Goal: Communication & Community: Answer question/provide support

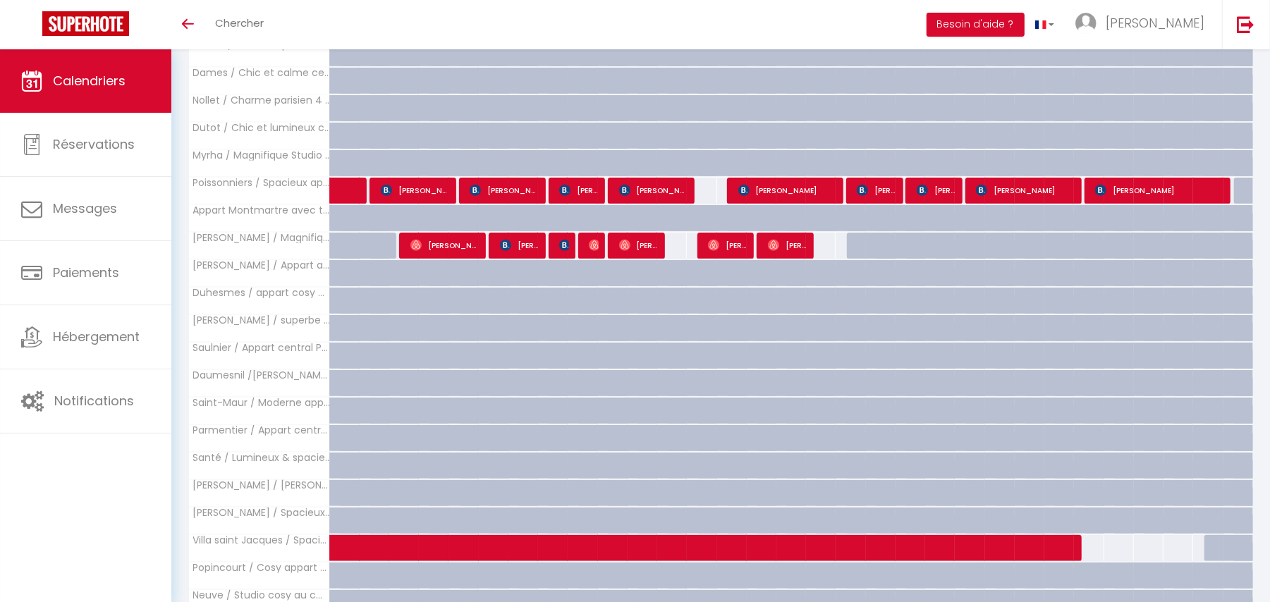
scroll to position [1251, 0]
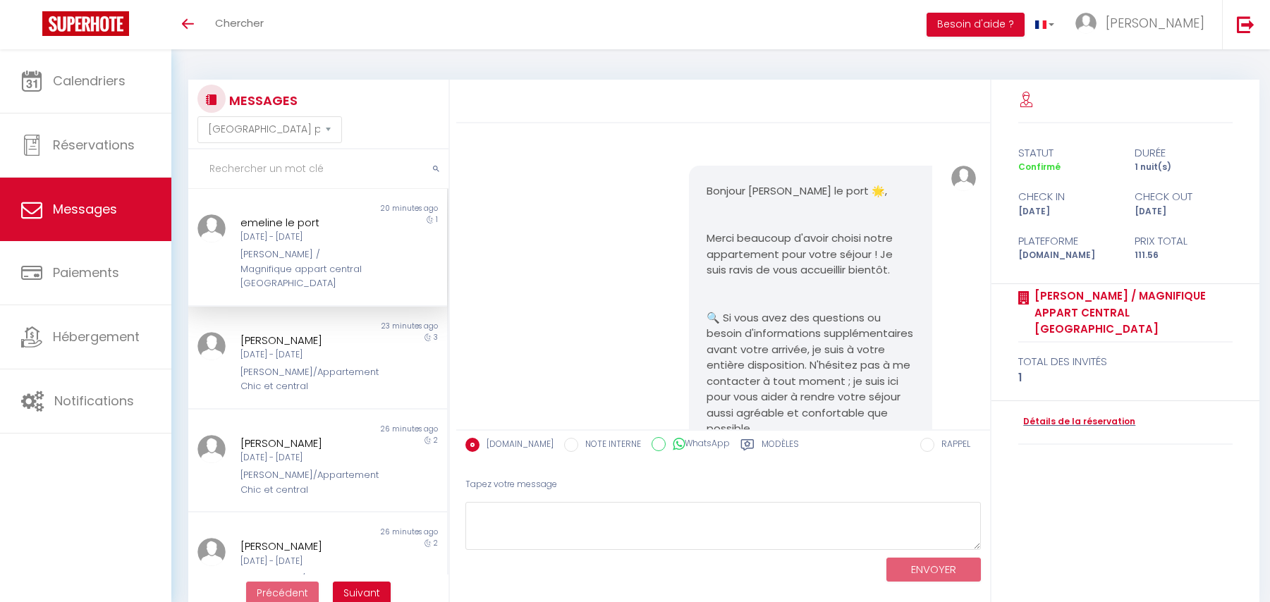
select select "message"
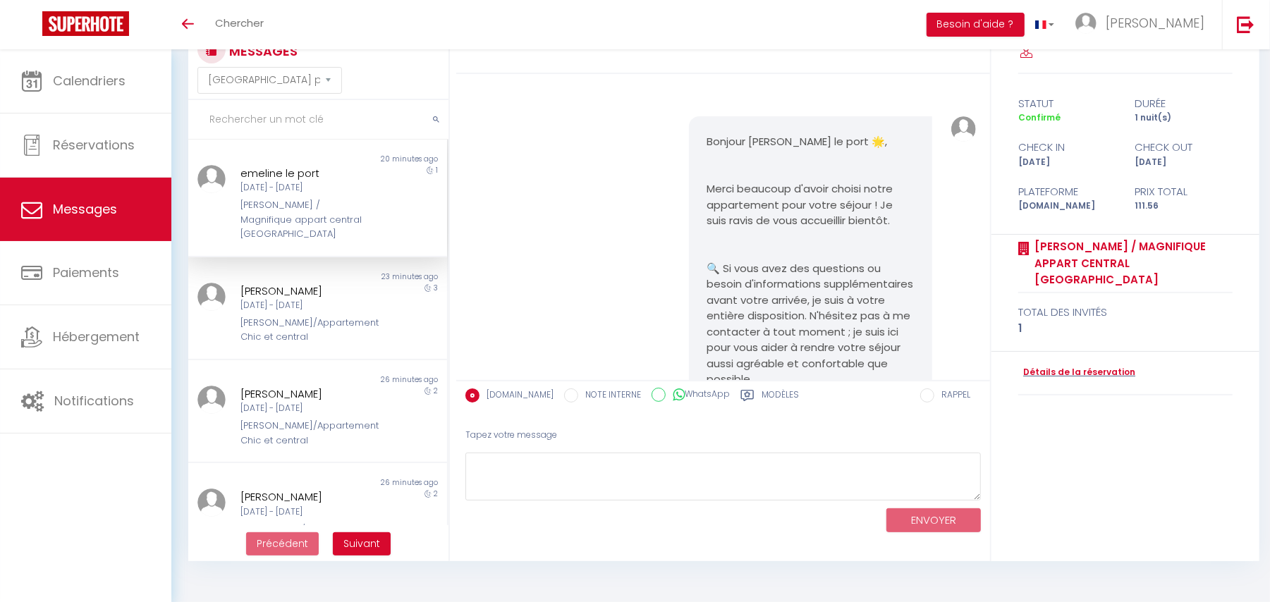
scroll to position [6609, 0]
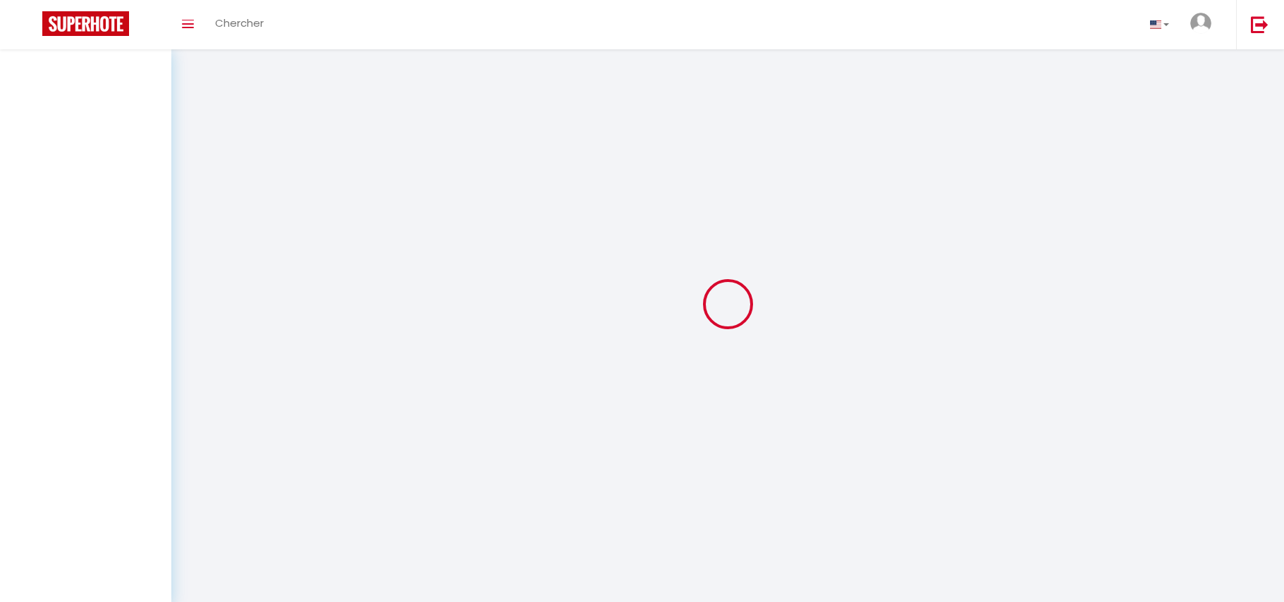
select select "message"
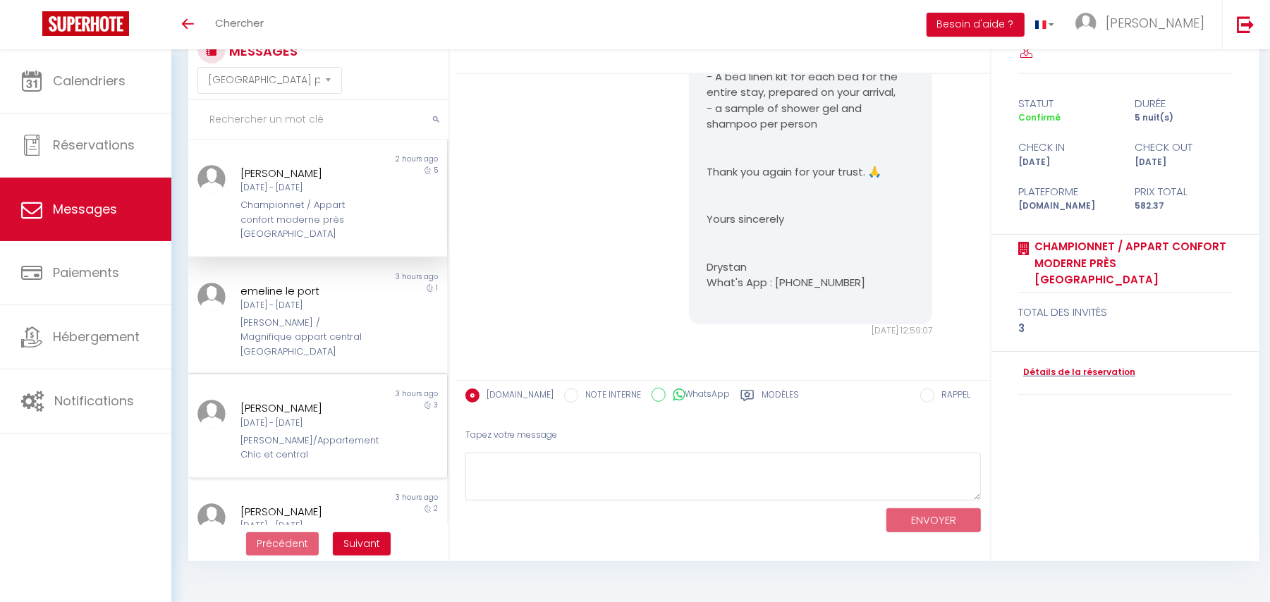
scroll to position [94, 0]
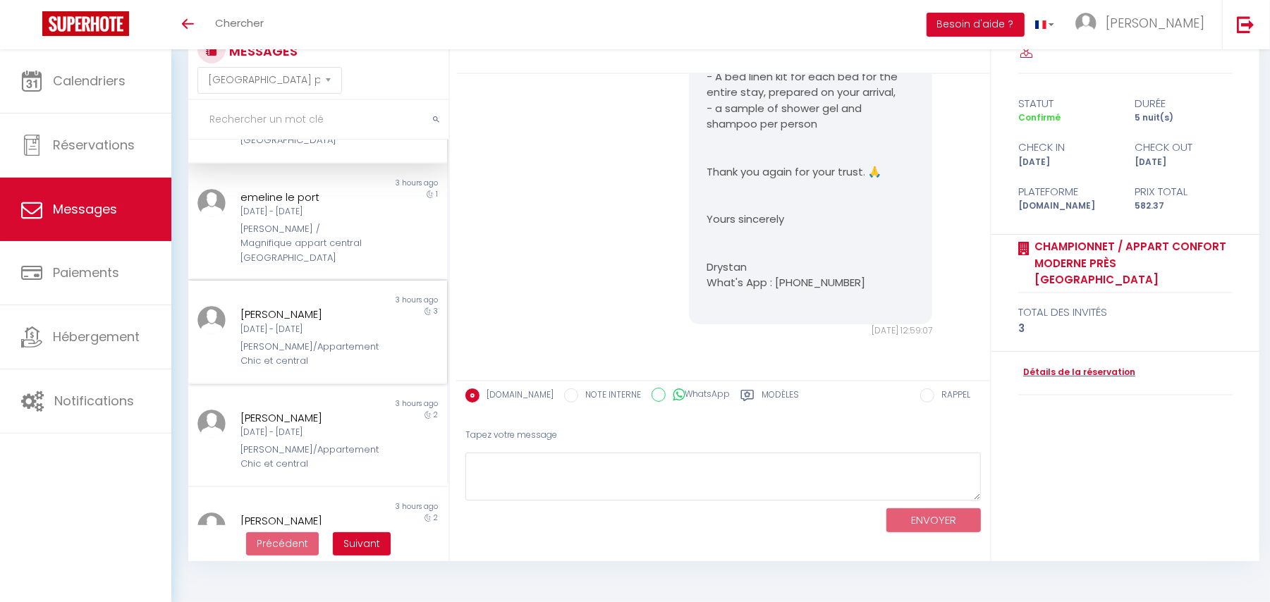
click at [283, 340] on div "[PERSON_NAME]/Appartement Chic et central" at bounding box center [306, 354] width 133 height 29
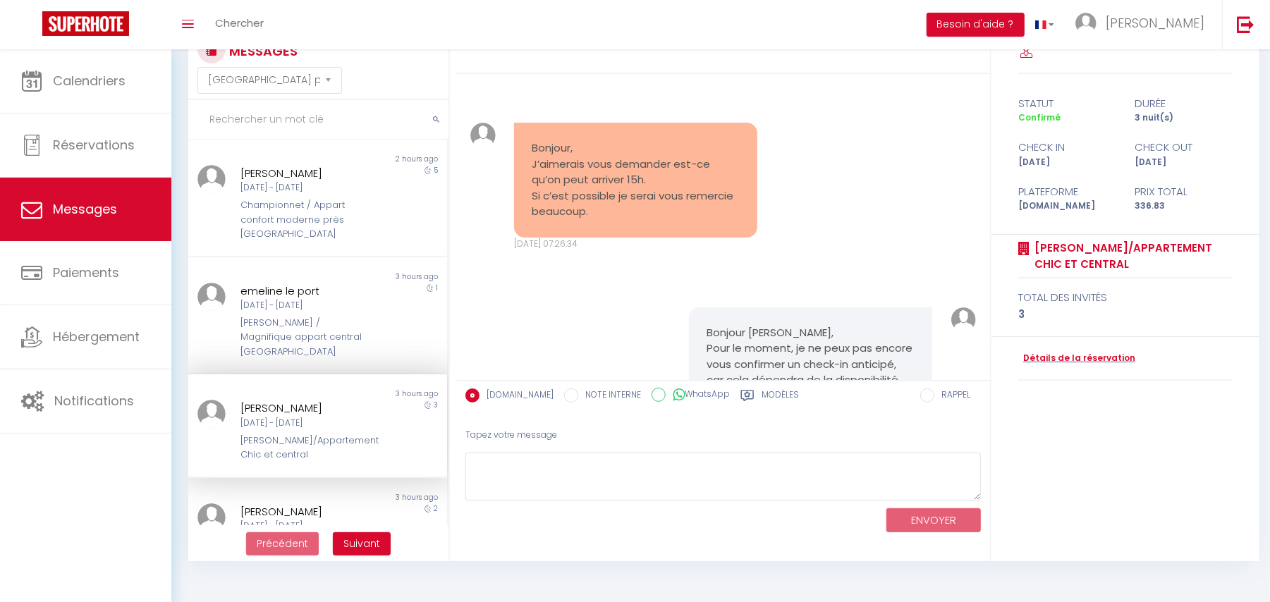
scroll to position [1825, 0]
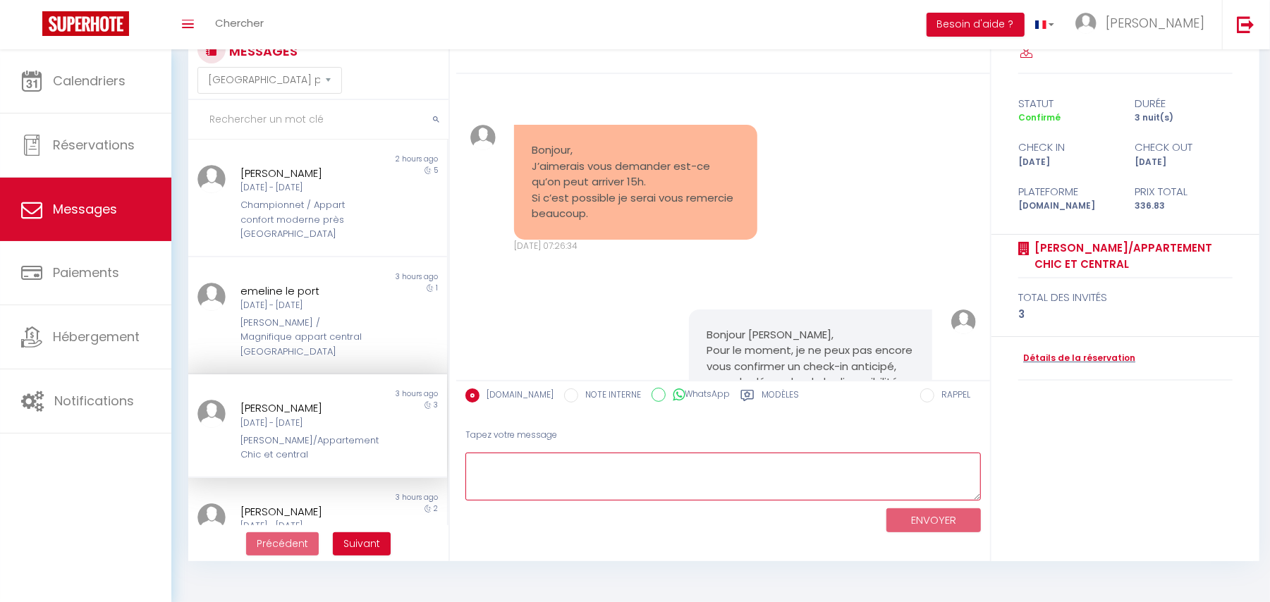
click at [523, 466] on textarea at bounding box center [722, 477] width 515 height 49
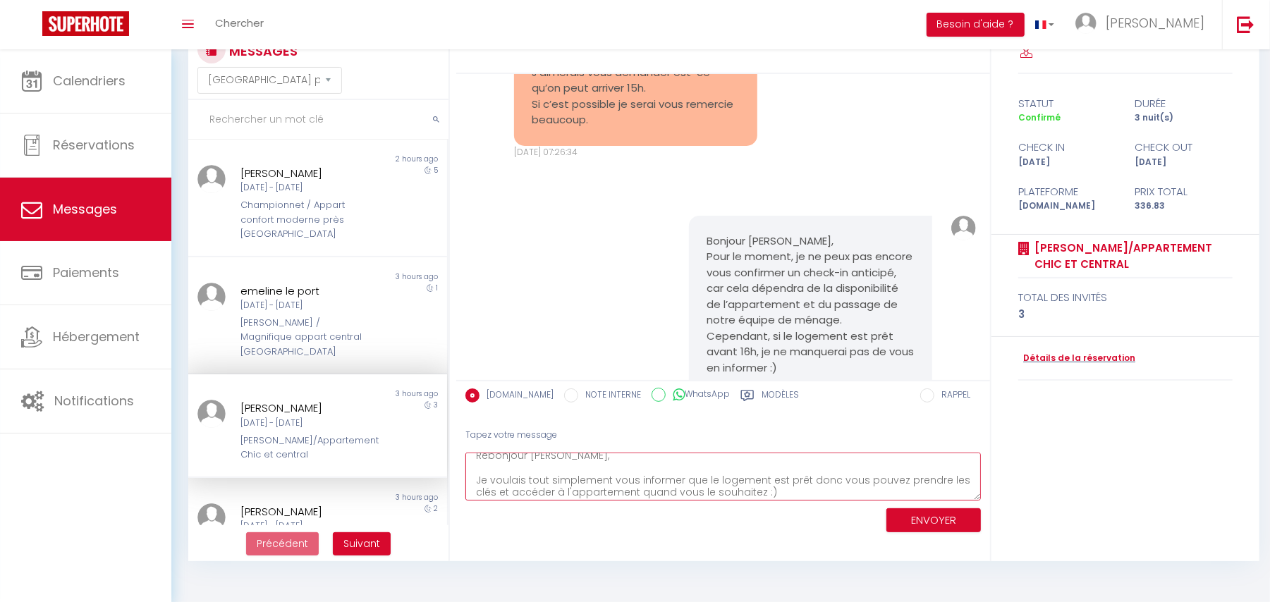
scroll to position [0, 0]
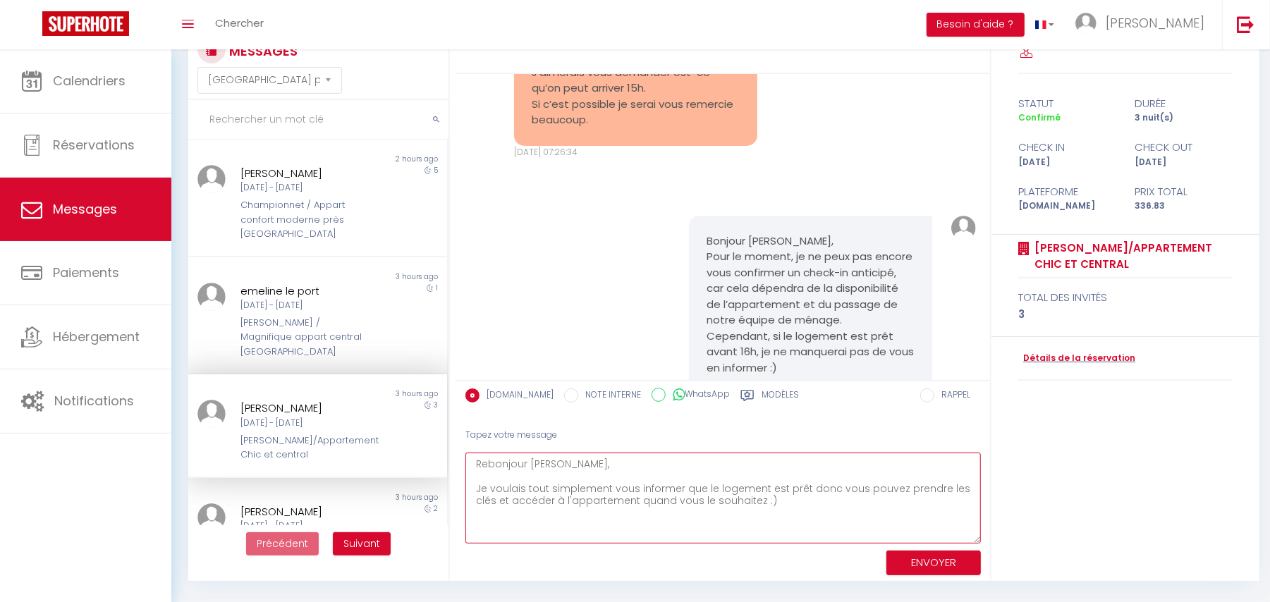
drag, startPoint x: 973, startPoint y: 491, endPoint x: 981, endPoint y: 542, distance: 52.2
click at [981, 542] on textarea "Rebonjour Ivanna, Je voulais tout simplement vous informer que le logement est …" at bounding box center [722, 498] width 515 height 91
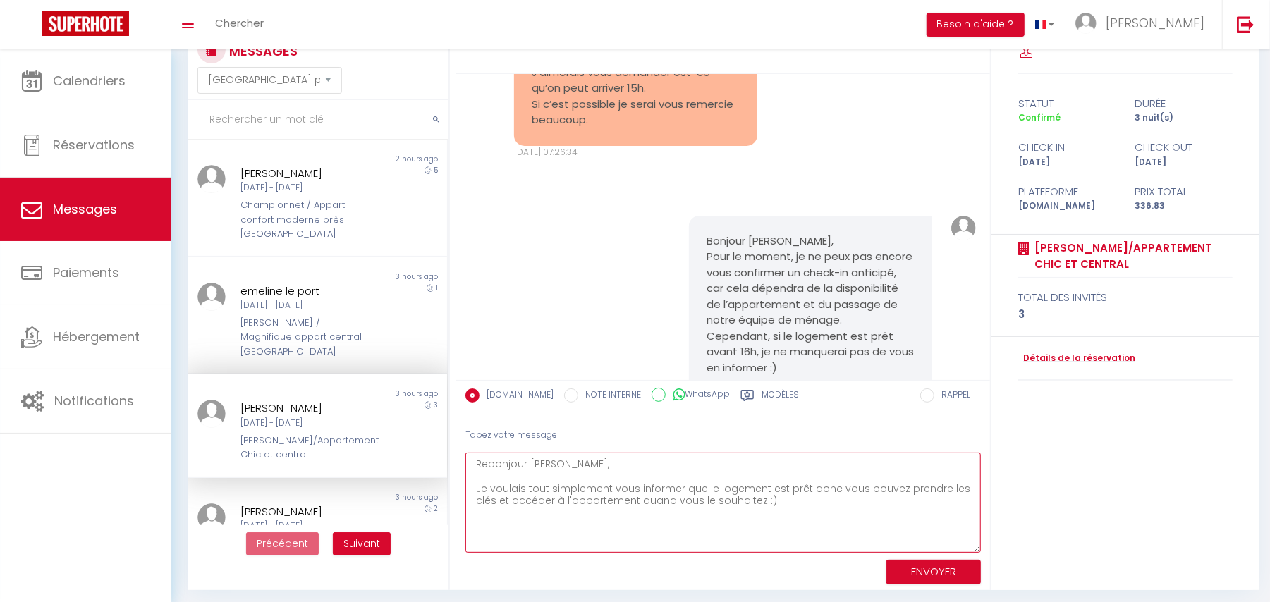
drag, startPoint x: 830, startPoint y: 486, endPoint x: 796, endPoint y: 489, distance: 34.0
click at [796, 489] on textarea "Rebonjour Ivanna, Je voulais tout simplement vous informer que le logement est …" at bounding box center [722, 503] width 515 height 100
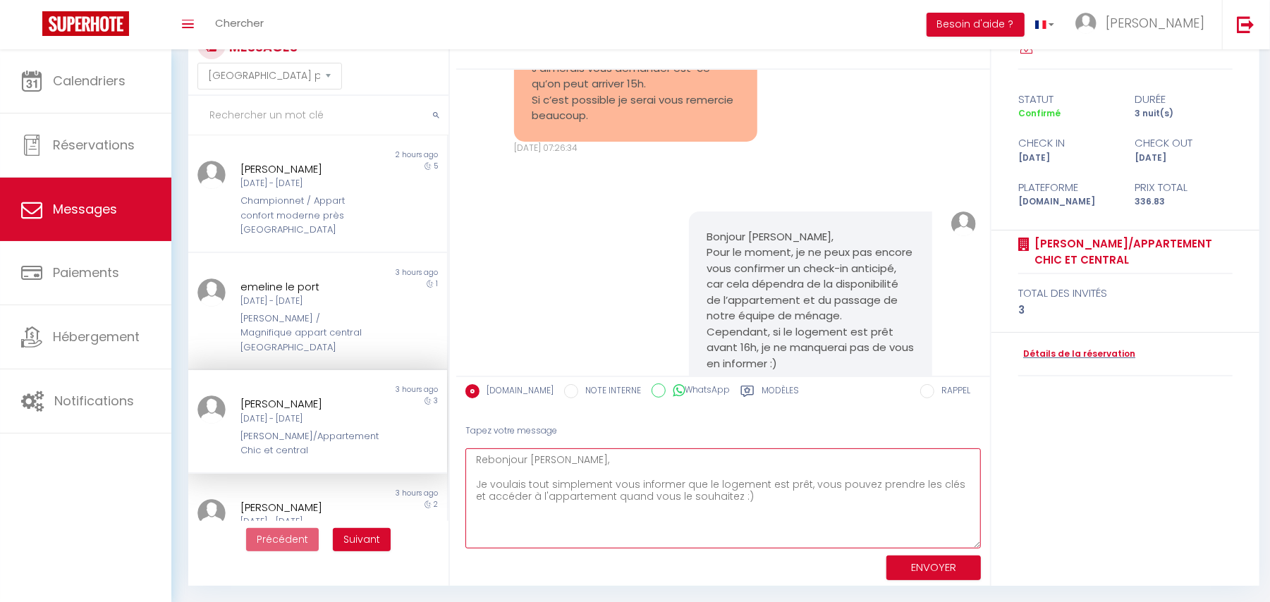
type textarea "Rebonjour Ivanna, Je voulais tout simplement vous informer que le logement est …"
click at [950, 573] on button "ENVOYER" at bounding box center [933, 568] width 94 height 25
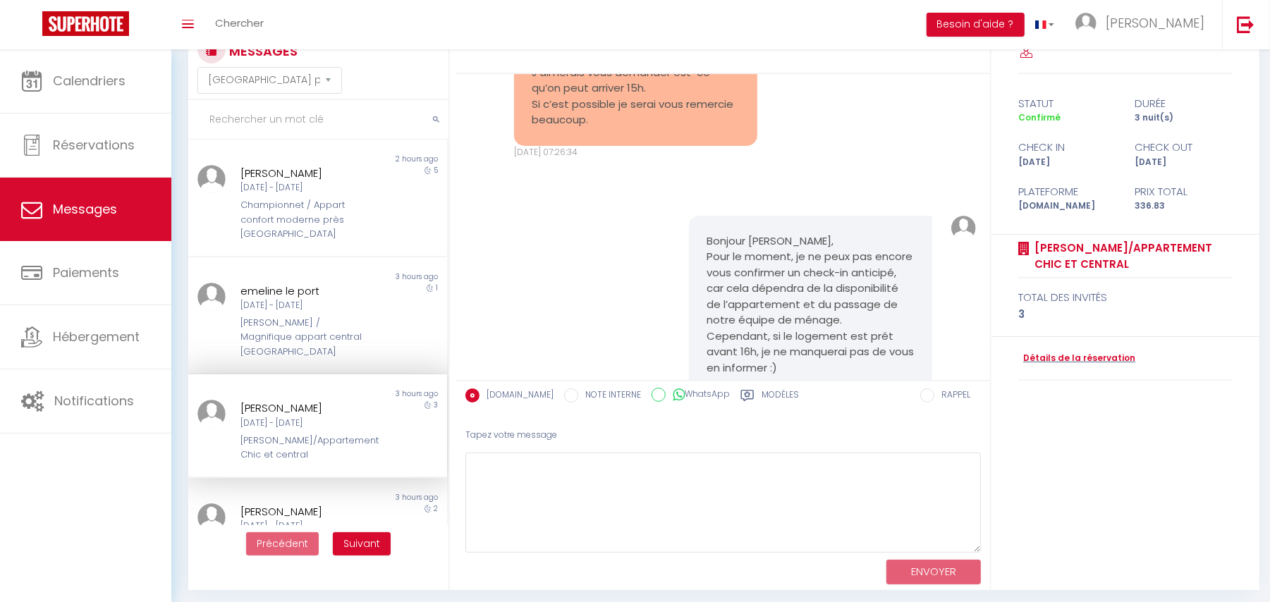
scroll to position [4767, 0]
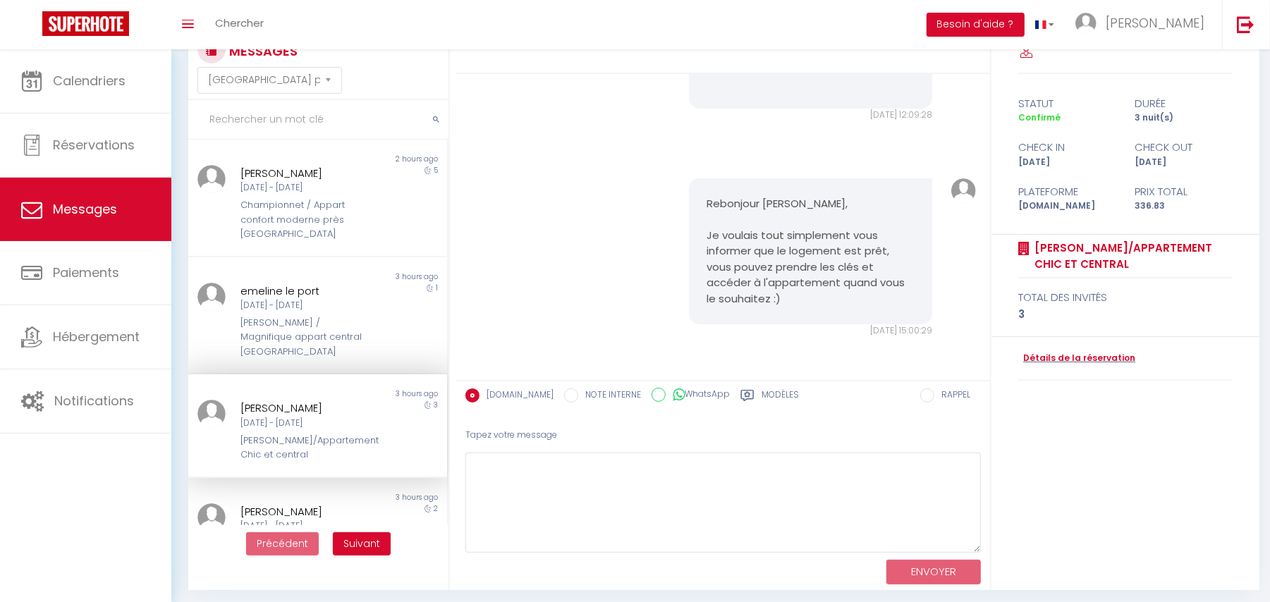
click at [229, 119] on input "text" at bounding box center [318, 119] width 260 height 39
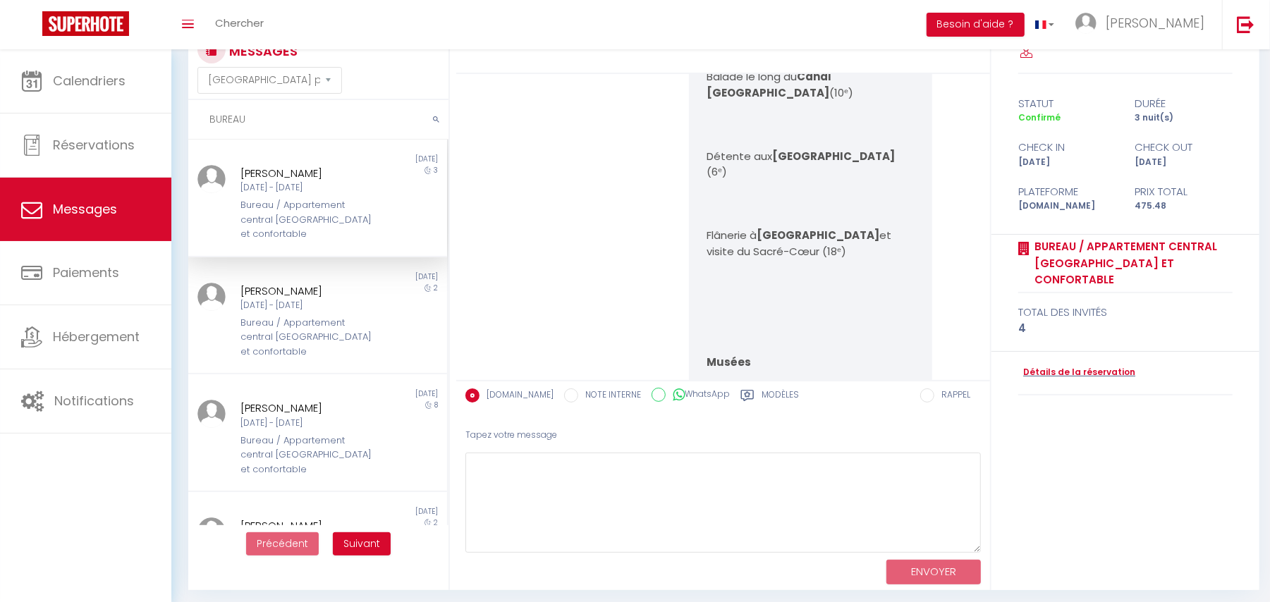
scroll to position [5830, 0]
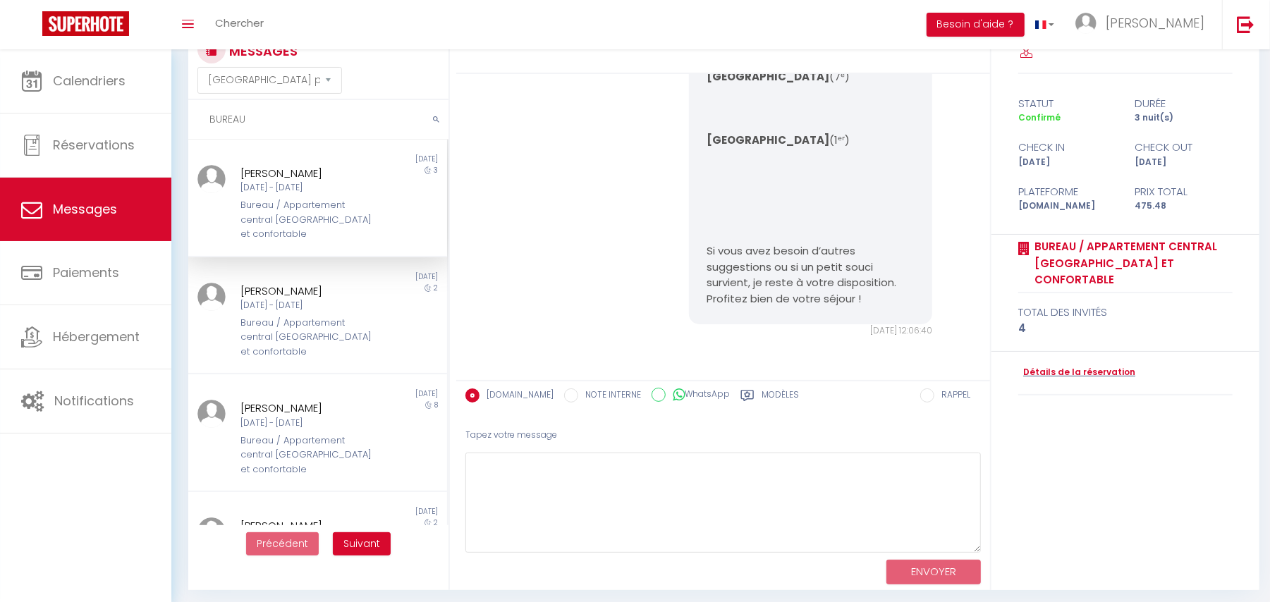
type input "BUREAU"
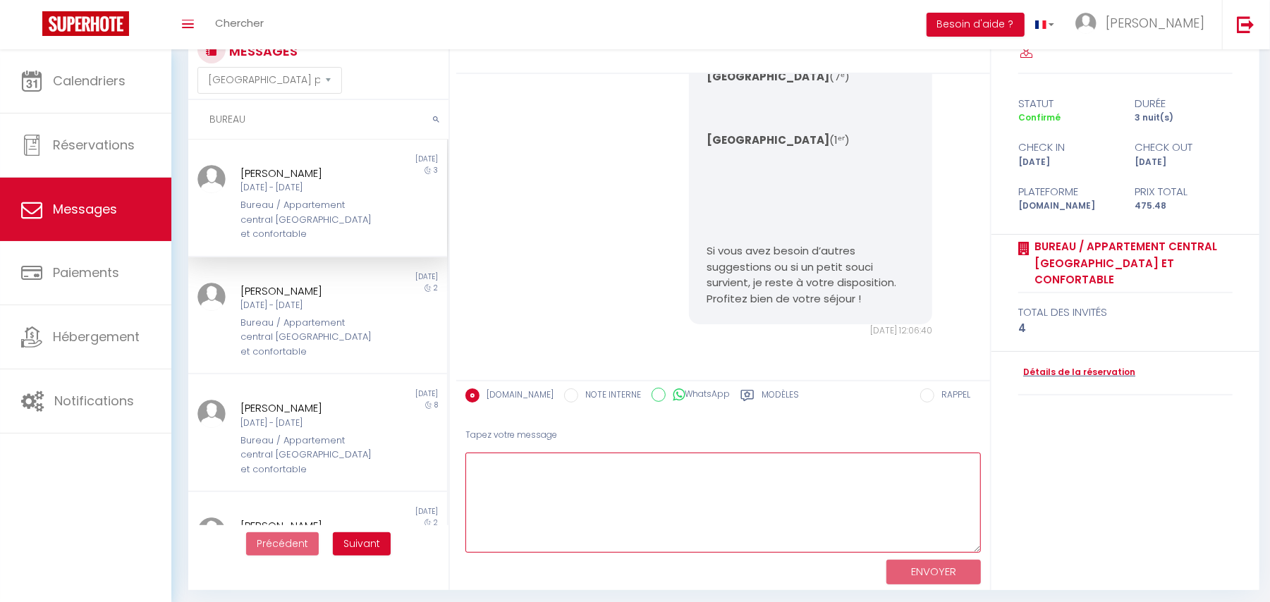
click at [495, 492] on textarea at bounding box center [722, 503] width 515 height 100
paste textarea "Bonjour, J’ai reçu quelques retours concernant des nuisances survenues la nuit …"
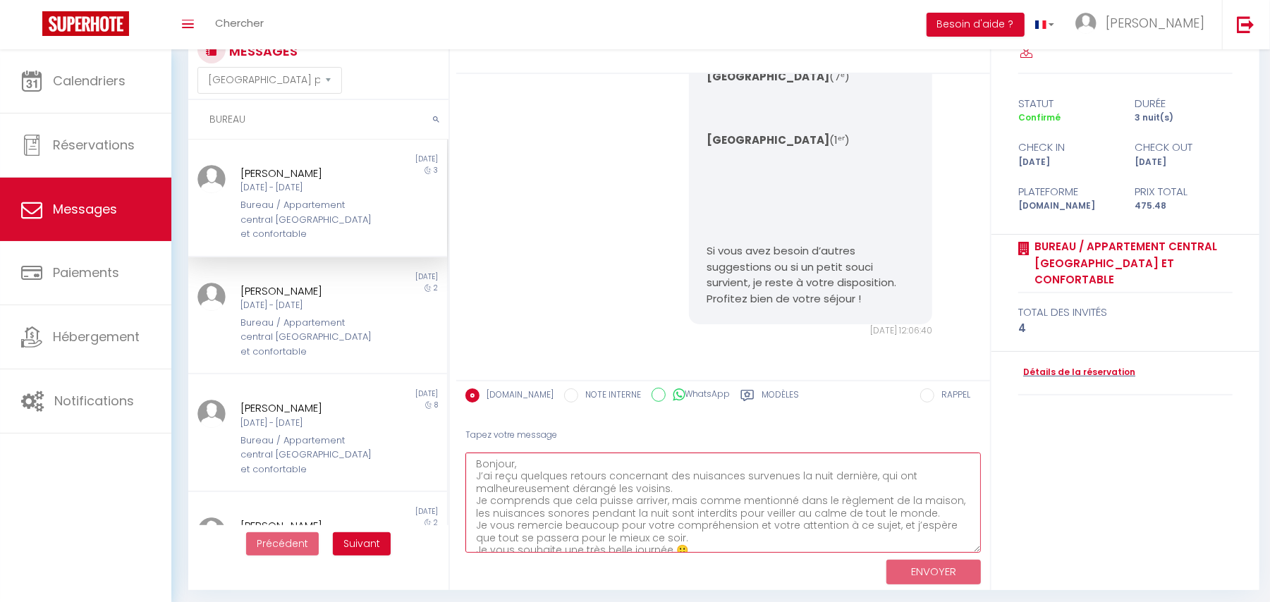
scroll to position [6, 0]
click at [511, 458] on textarea "Bonjour, J’ai reçu quelques retours concernant des nuisances survenues la nuit …" at bounding box center [722, 503] width 515 height 100
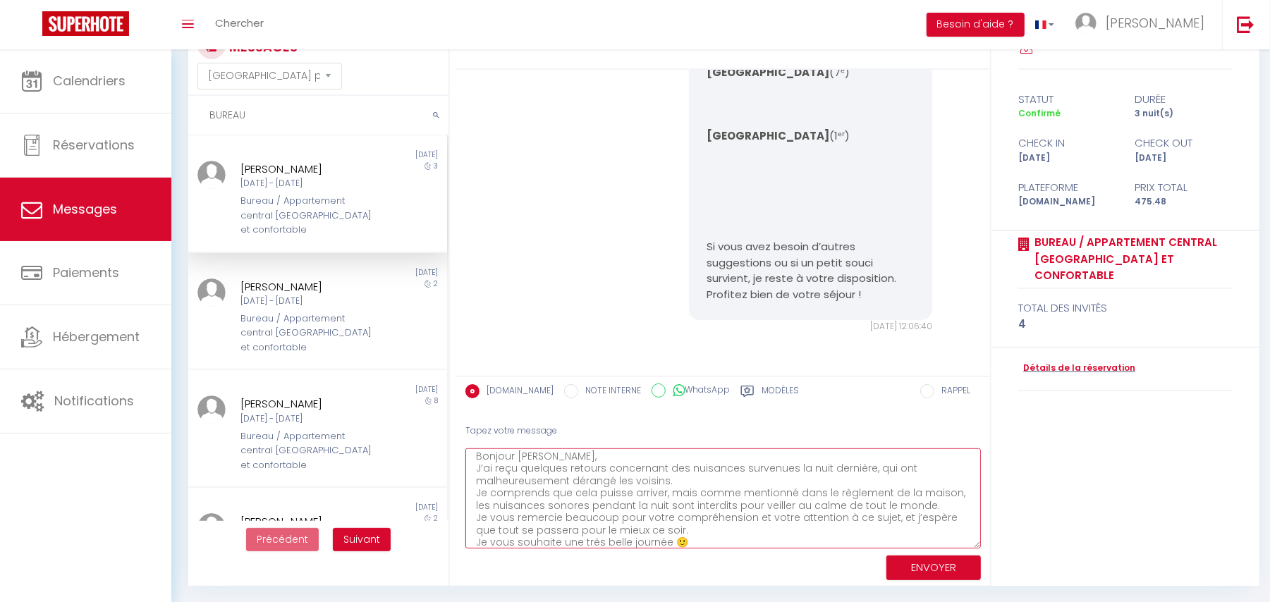
click at [599, 453] on textarea "Bonjour Ana, J’ai reçu quelques retours concernant des nuisances survenues la n…" at bounding box center [722, 498] width 515 height 100
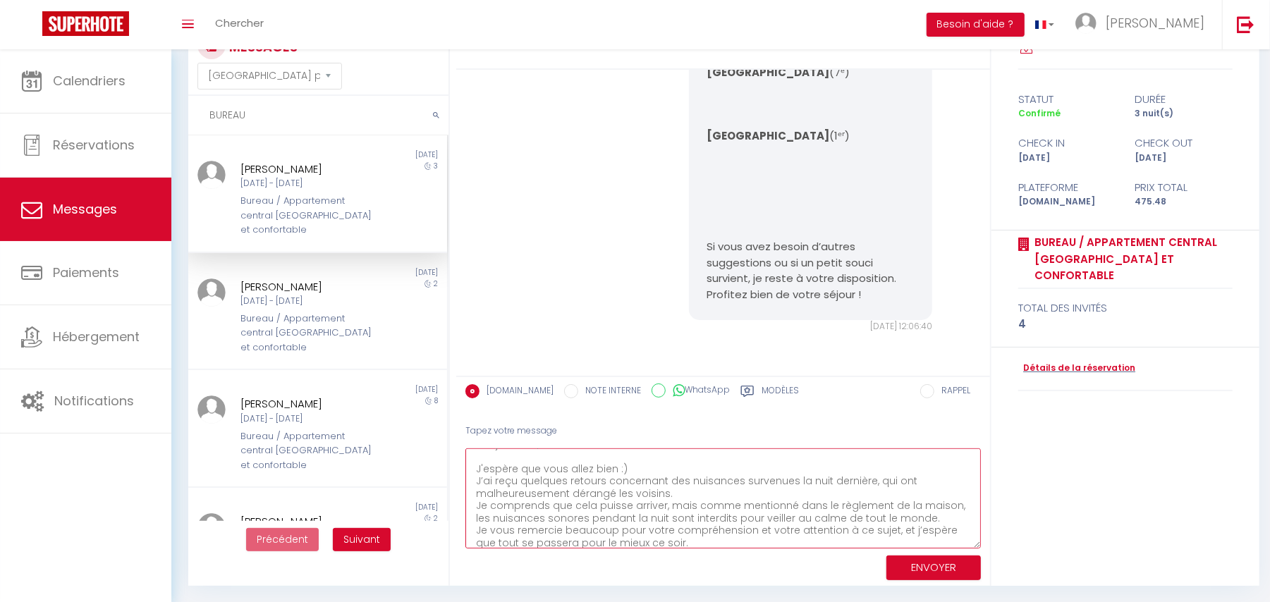
scroll to position [0, 0]
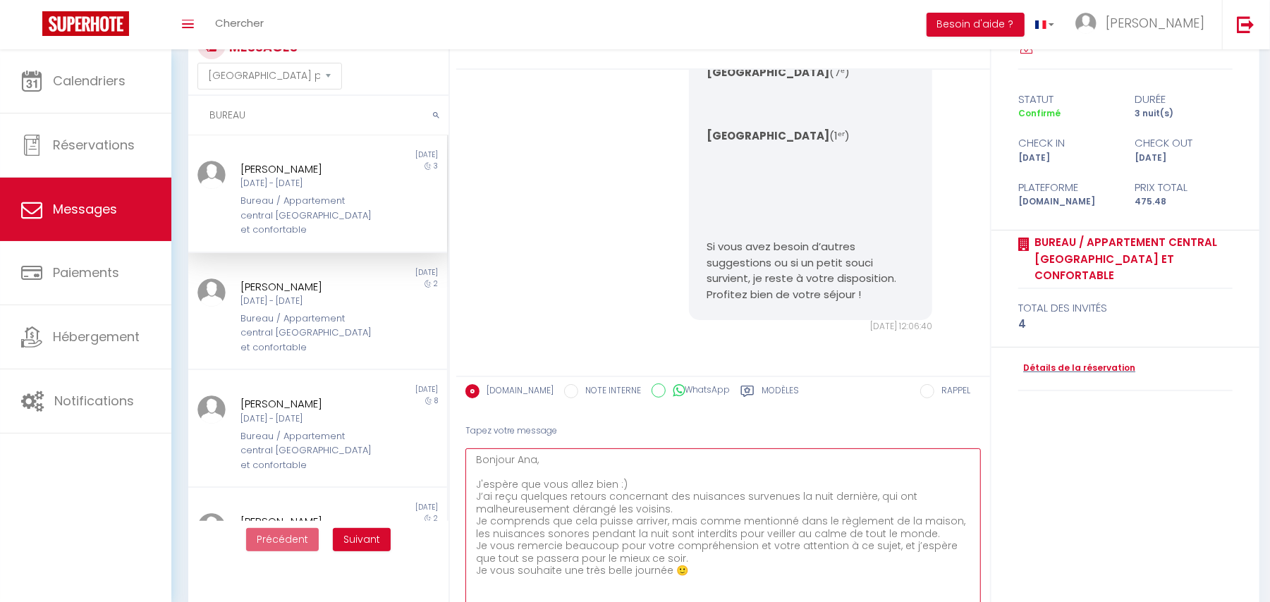
drag, startPoint x: 973, startPoint y: 545, endPoint x: 982, endPoint y: 639, distance: 94.2
click at [982, 549] on html "🟢 Des questions ou besoin d'assistance pour la migration AirBnB? Prenez rdv >>>…" at bounding box center [635, 247] width 1270 height 602
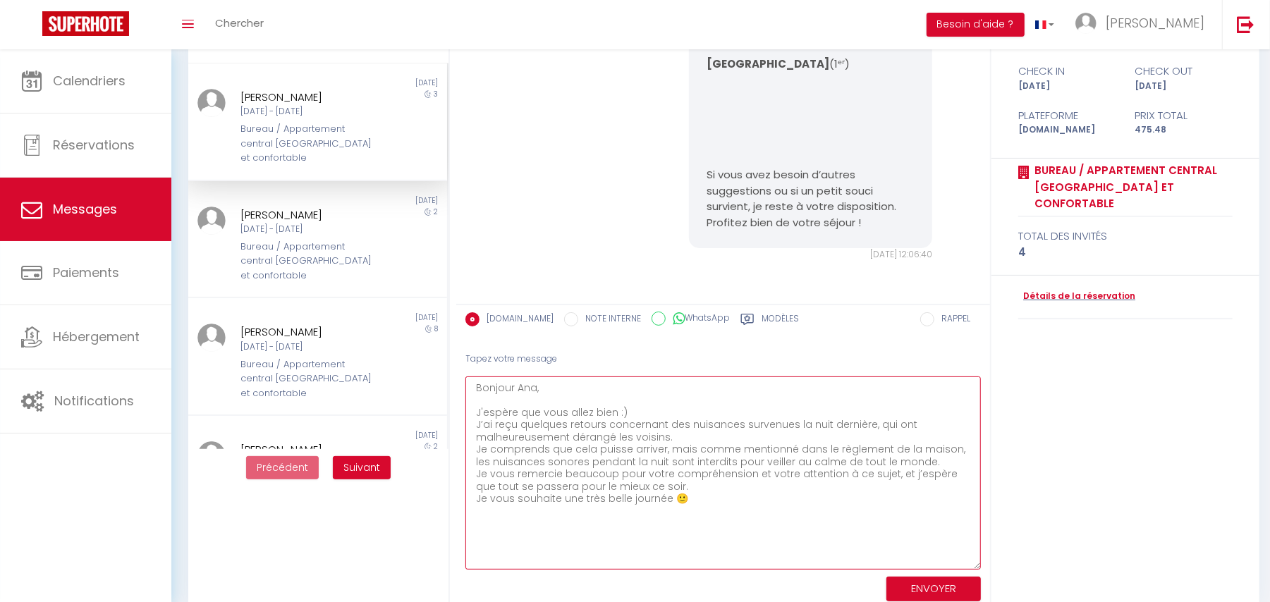
scroll to position [147, 0]
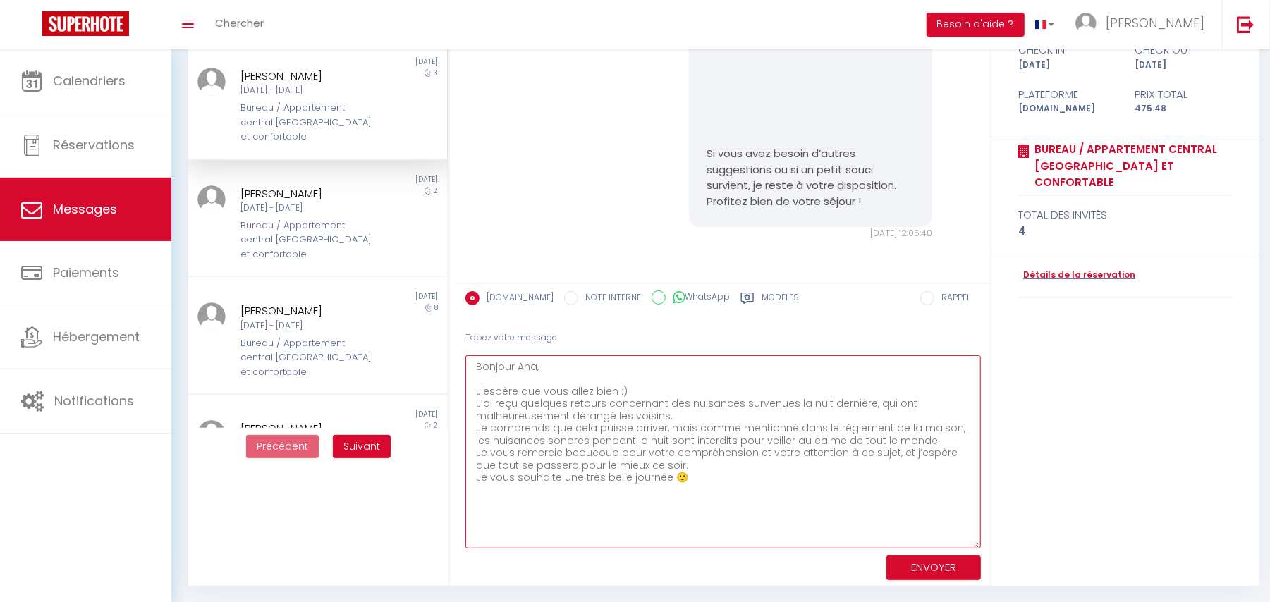
drag, startPoint x: 526, startPoint y: 402, endPoint x: 713, endPoint y: 410, distance: 187.7
click at [713, 410] on textarea "Bonjour Ana, J'espère que vous allez bien :) J’ai reçu quelques retours concern…" at bounding box center [722, 451] width 515 height 193
drag, startPoint x: 506, startPoint y: 427, endPoint x: 691, endPoint y: 471, distance: 190.5
click at [691, 471] on textarea "Bonjour Ana, J'espère que vous allez bien :) J’ai reçu quelques retours concern…" at bounding box center [722, 451] width 515 height 193
click at [673, 463] on textarea "Bonjour Ana, J'espère que vous allez bien :) J’ai reçu quelques retours concern…" at bounding box center [722, 451] width 515 height 193
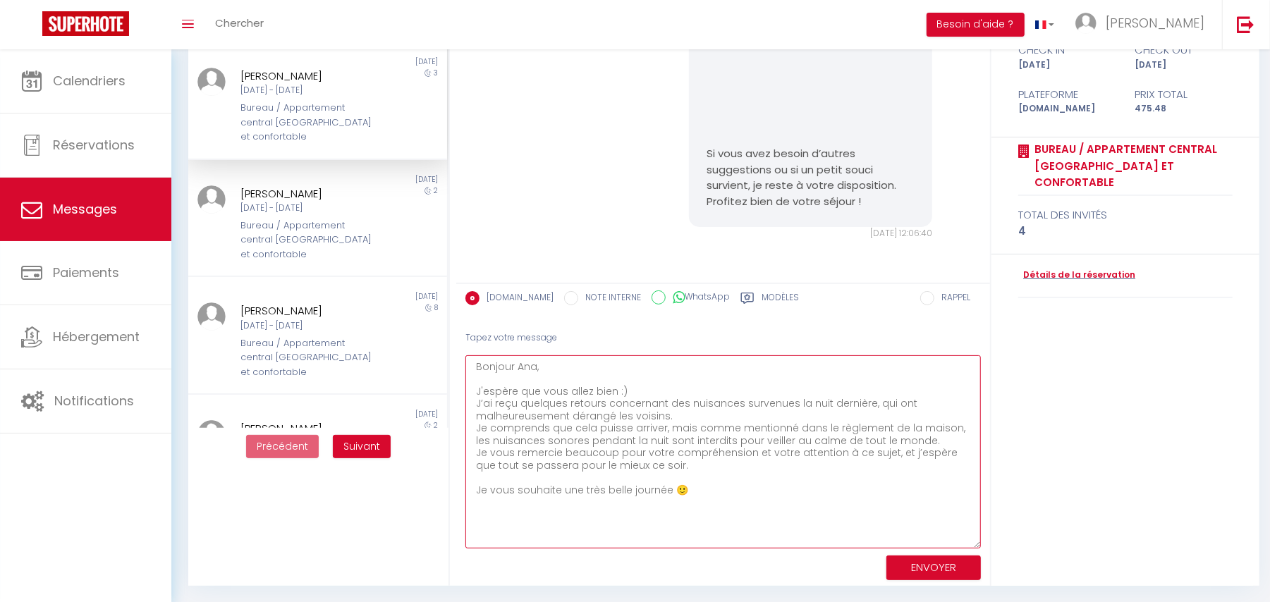
type textarea "Bonjour Ana, J'espère que vous allez bien :) J’ai reçu quelques retours concern…"
click at [931, 562] on button "ENVOYER" at bounding box center [933, 568] width 94 height 25
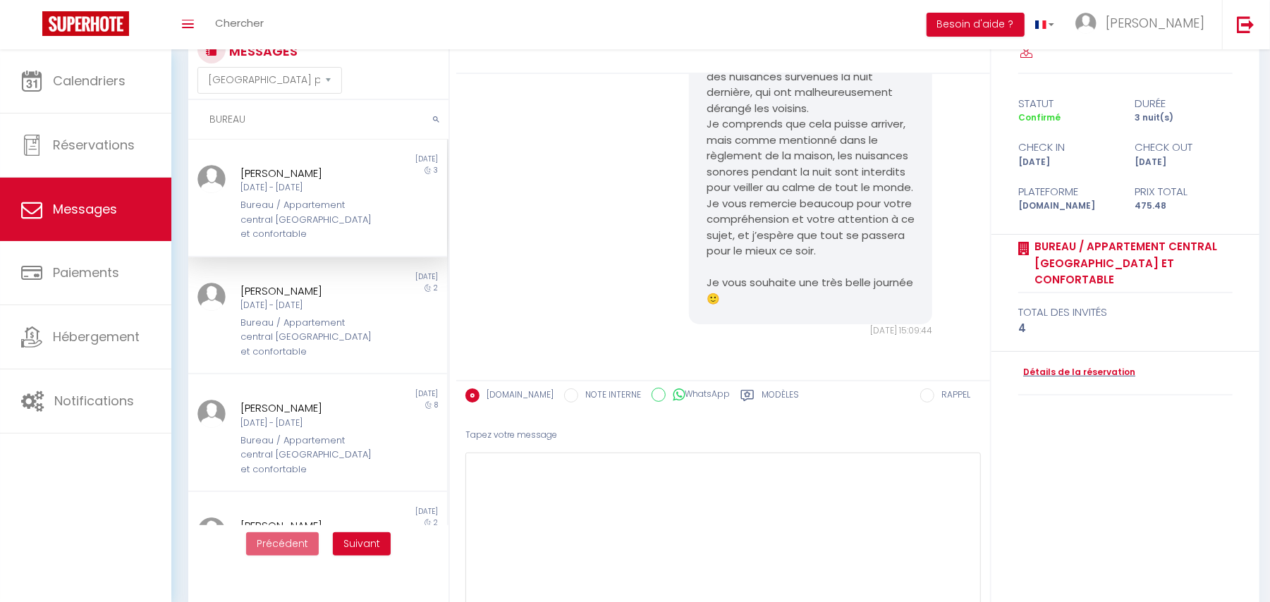
scroll to position [6252, 0]
drag, startPoint x: 280, startPoint y: 116, endPoint x: 198, endPoint y: 121, distance: 82.0
click at [198, 121] on input "BUREAU" at bounding box center [318, 119] width 260 height 39
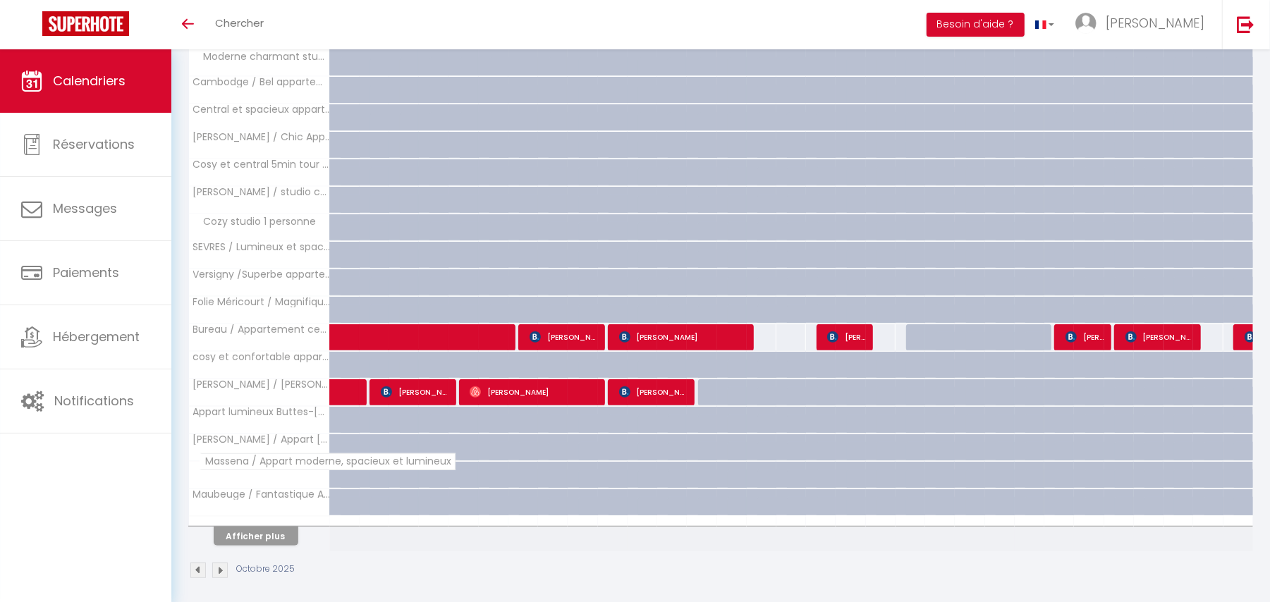
scroll to position [340, 0]
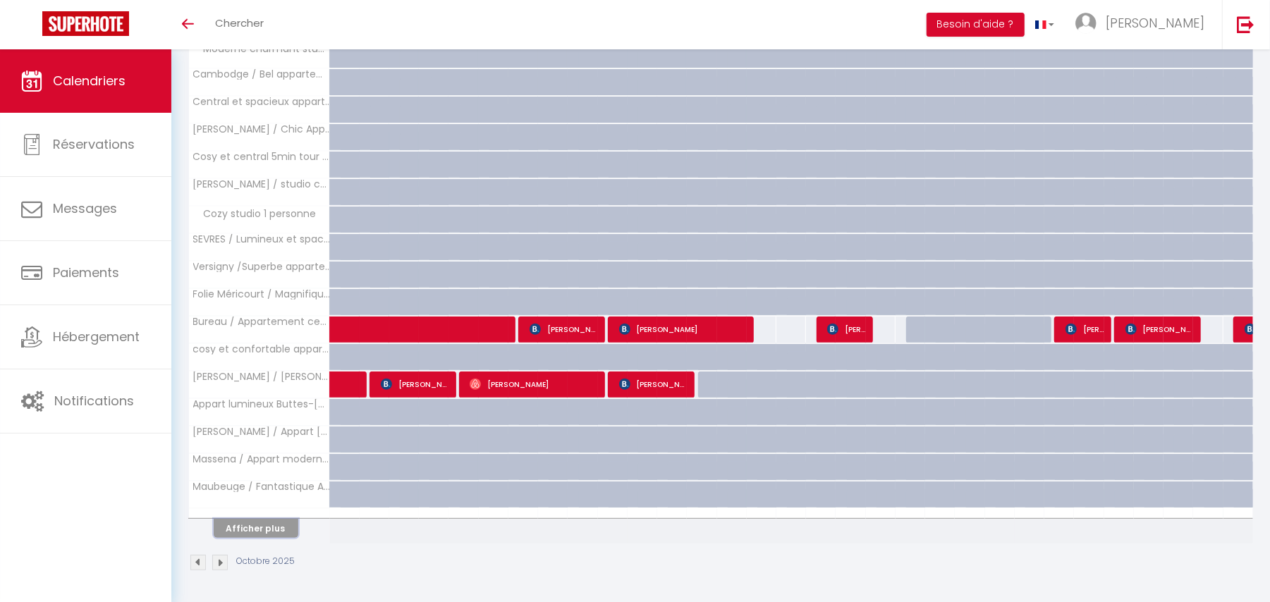
click at [244, 534] on button "Afficher plus" at bounding box center [256, 528] width 85 height 19
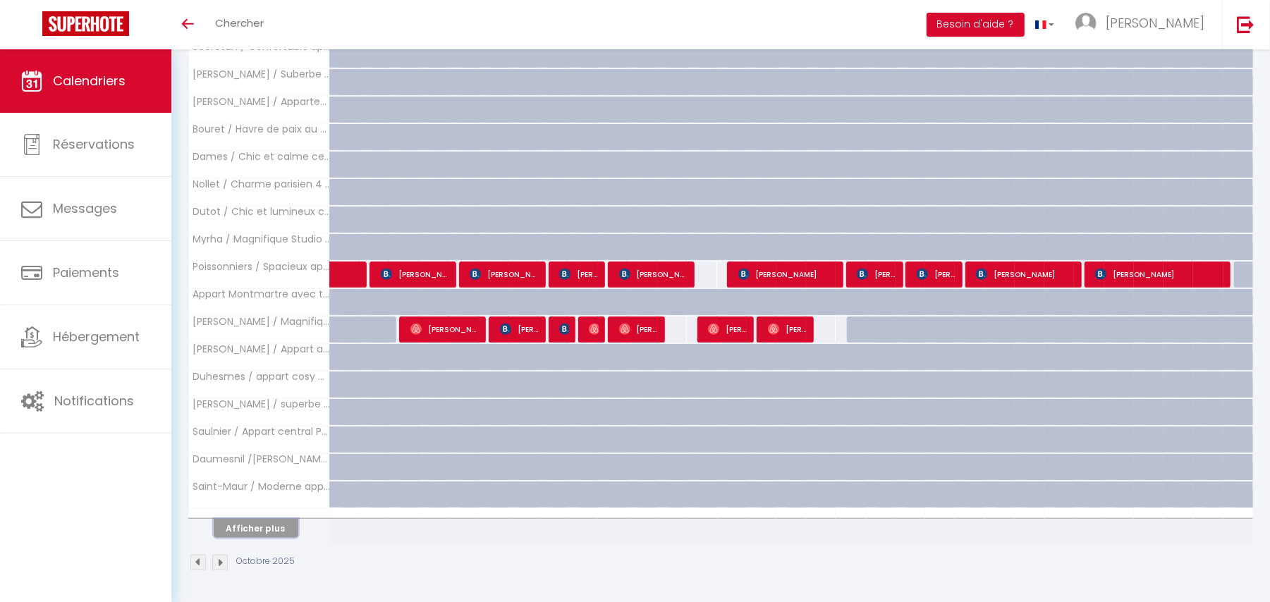
scroll to position [895, 0]
click at [263, 523] on button "Afficher plus" at bounding box center [256, 528] width 85 height 19
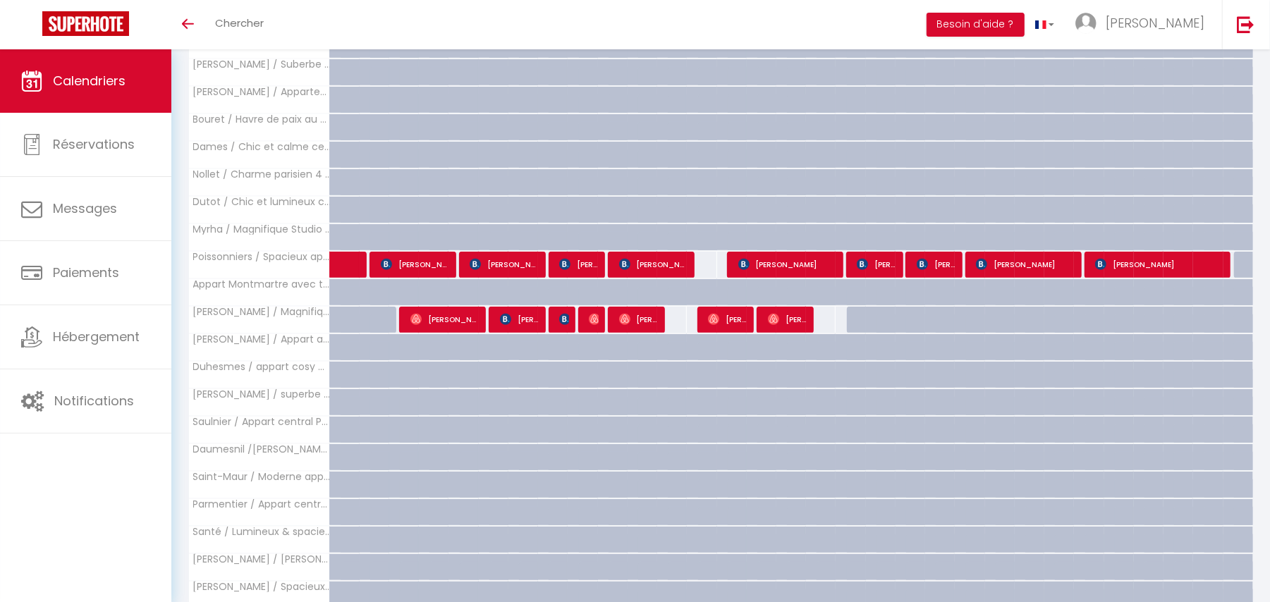
scroll to position [1450, 0]
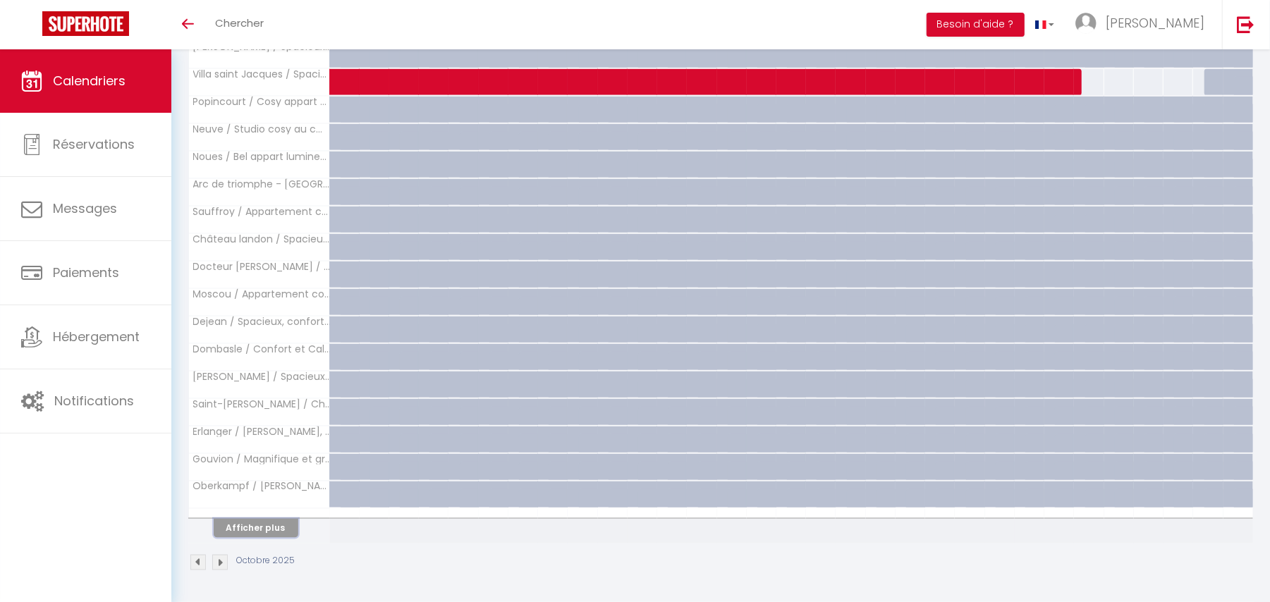
click at [263, 520] on button "Afficher plus" at bounding box center [256, 528] width 85 height 19
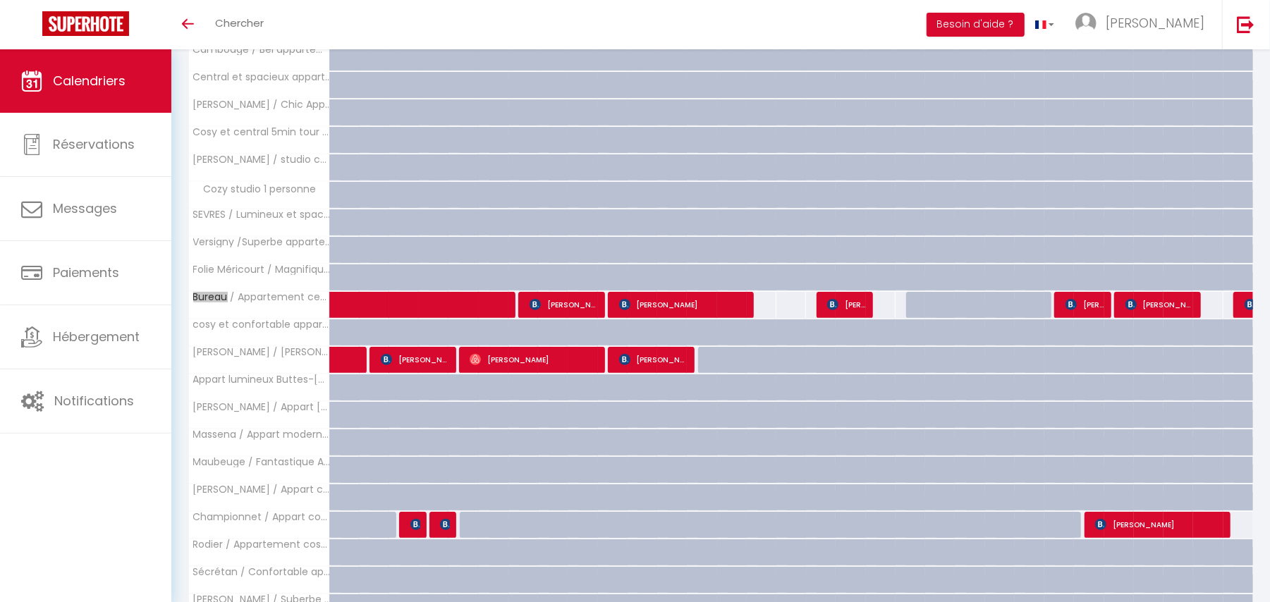
scroll to position [376, 0]
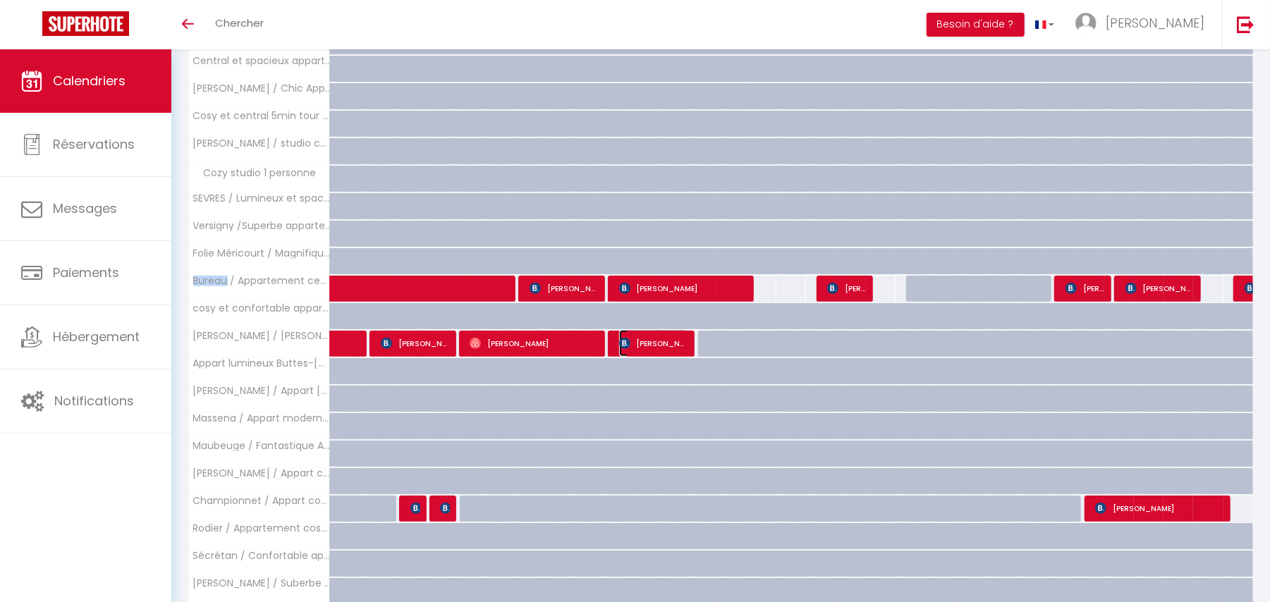
click at [684, 345] on span "Krystyna Zulinska" at bounding box center [653, 343] width 69 height 27
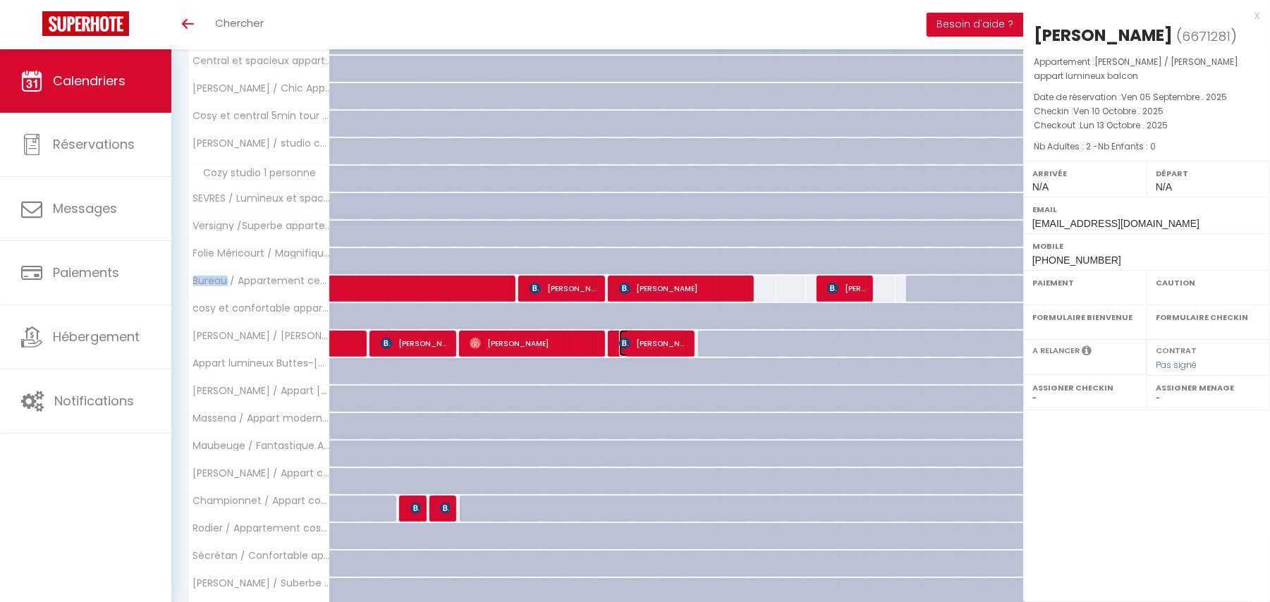
select select "OK"
select select "KO"
select select "0"
select select "1"
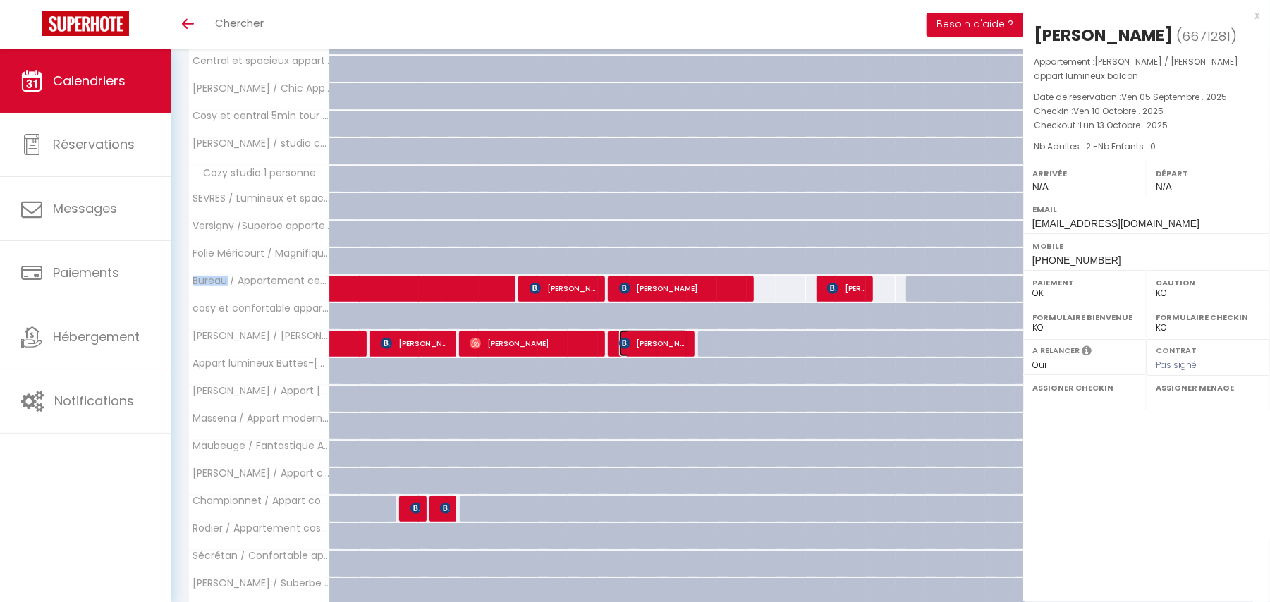
select select
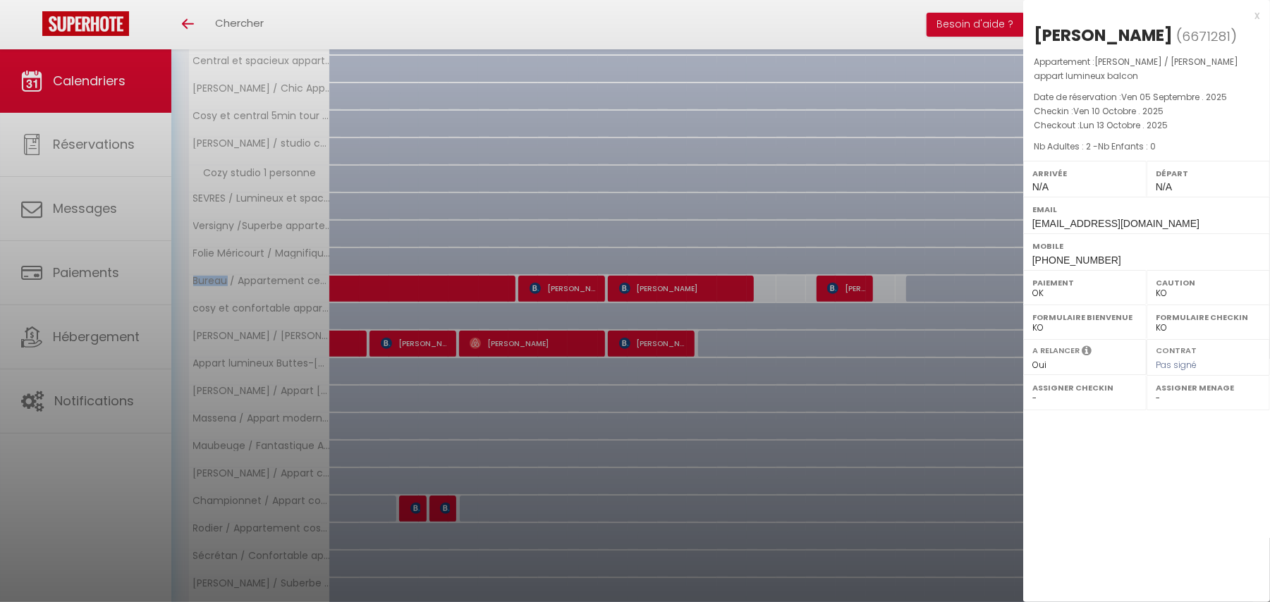
click at [1255, 12] on div "x" at bounding box center [1141, 15] width 236 height 17
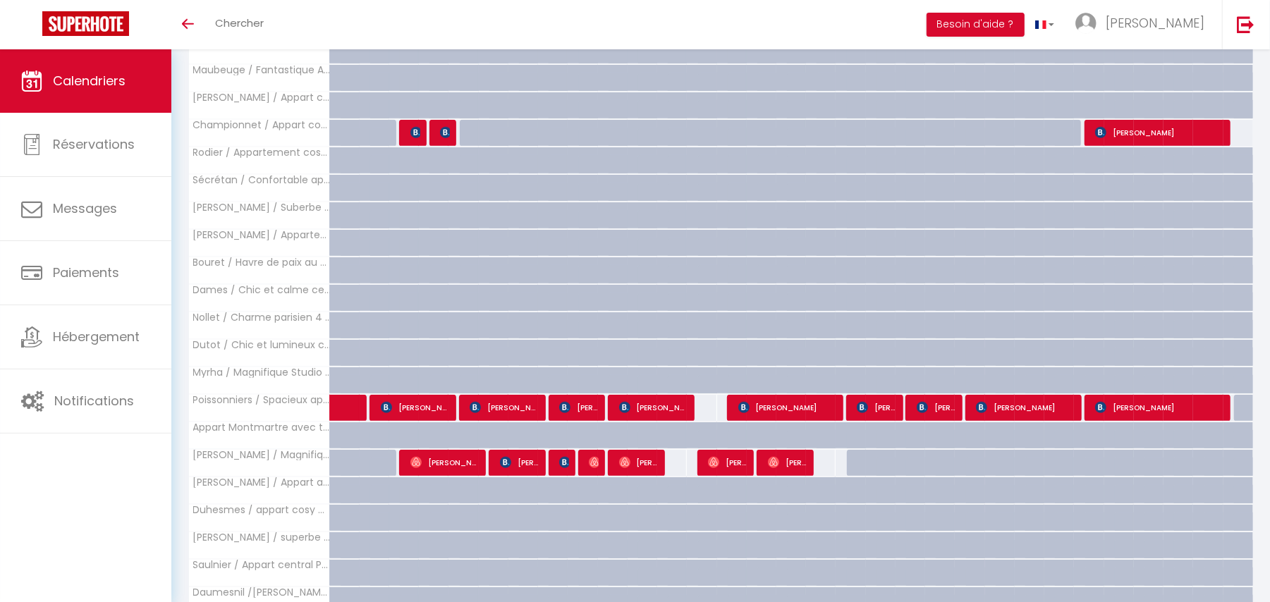
scroll to position [846, 0]
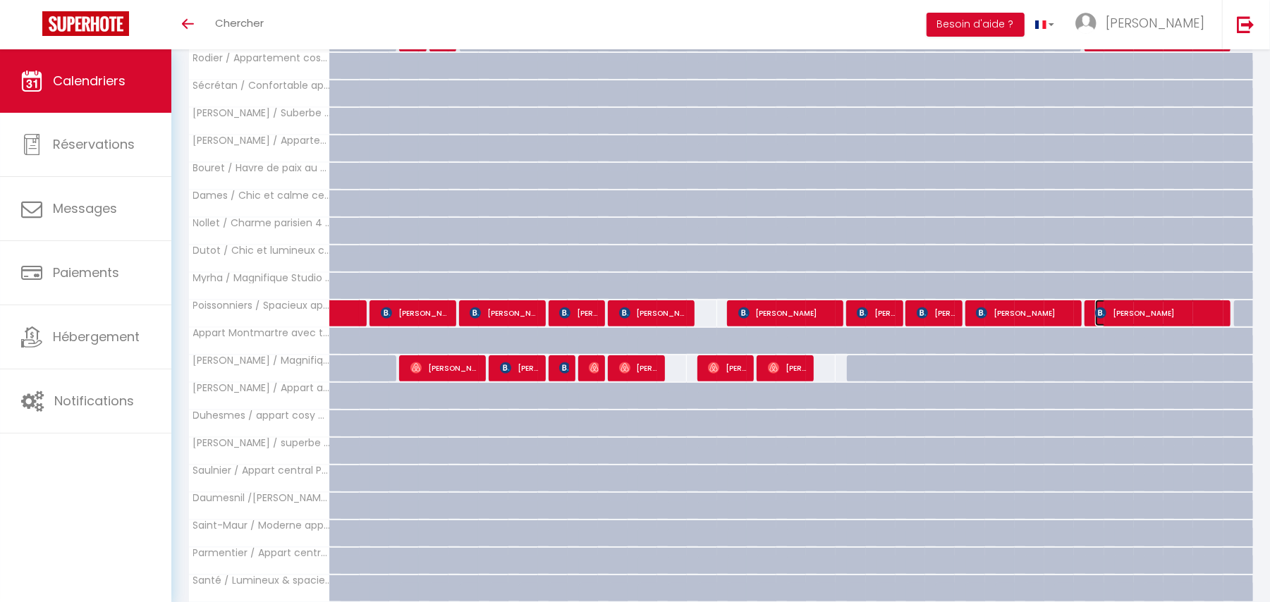
click at [1179, 314] on span "Margaret Casey" at bounding box center [1159, 313] width 128 height 27
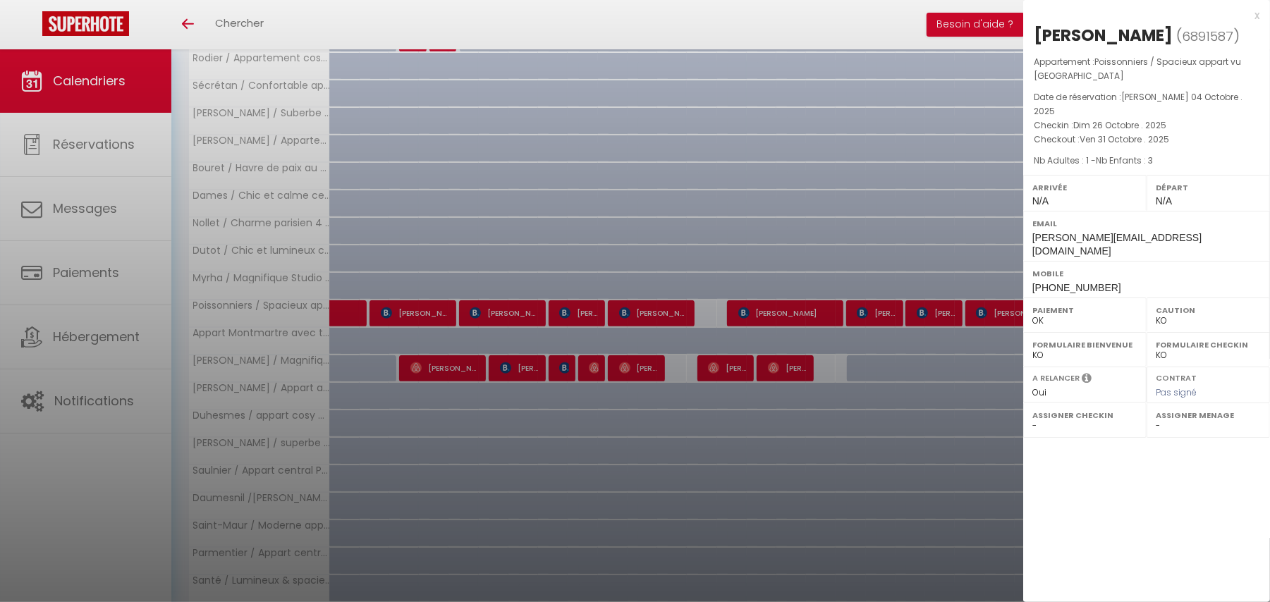
click at [1258, 16] on div "x" at bounding box center [1141, 15] width 236 height 17
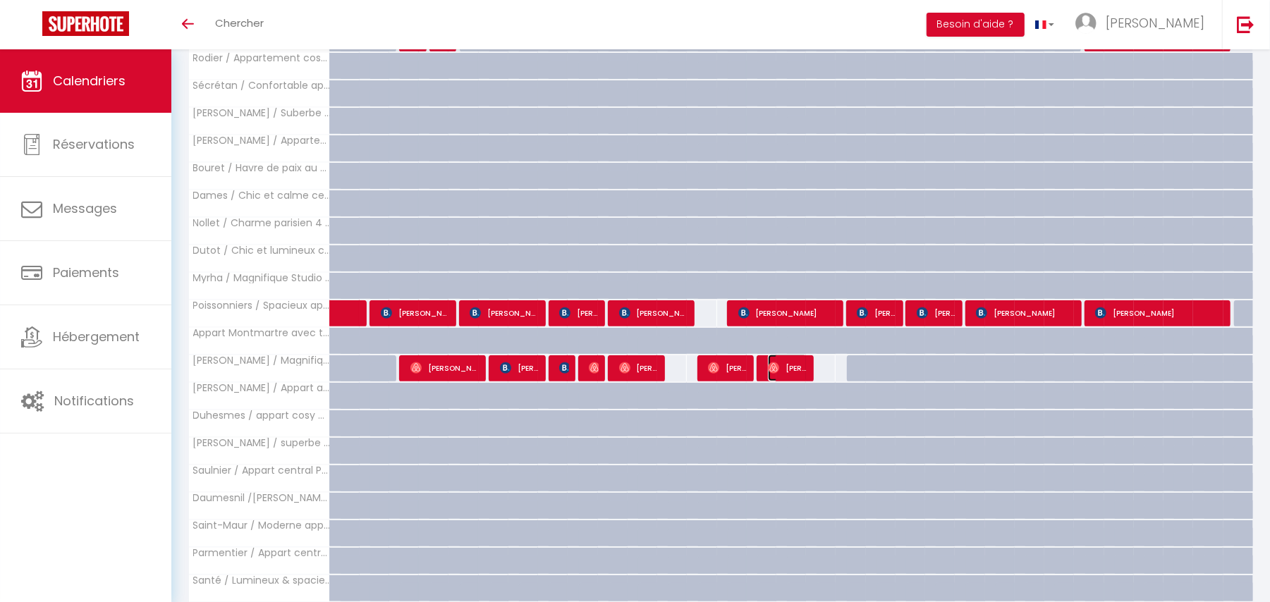
click at [794, 372] on span "Julie Desderi" at bounding box center [787, 368] width 39 height 27
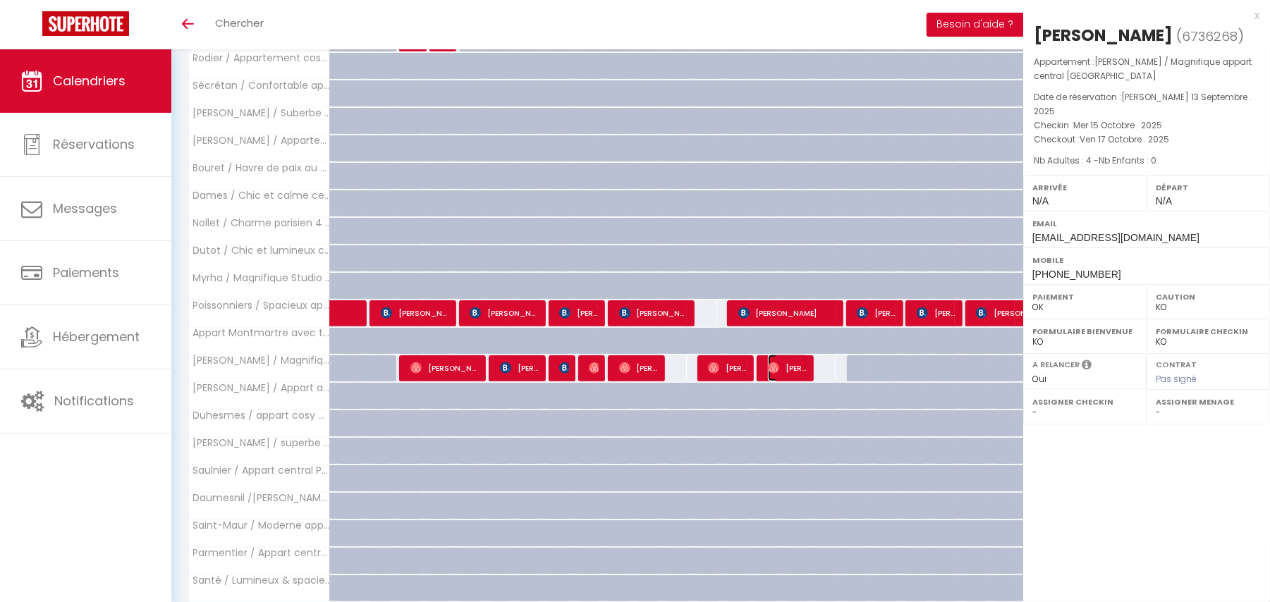
select select "OK"
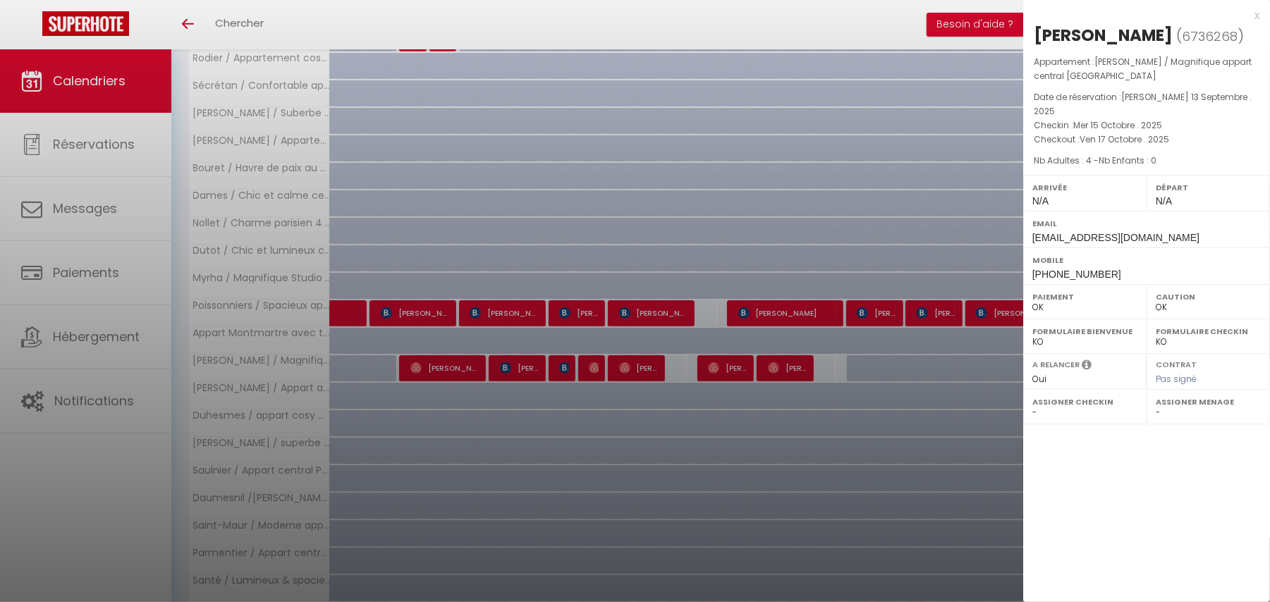
click at [1254, 14] on div "x" at bounding box center [1141, 15] width 236 height 17
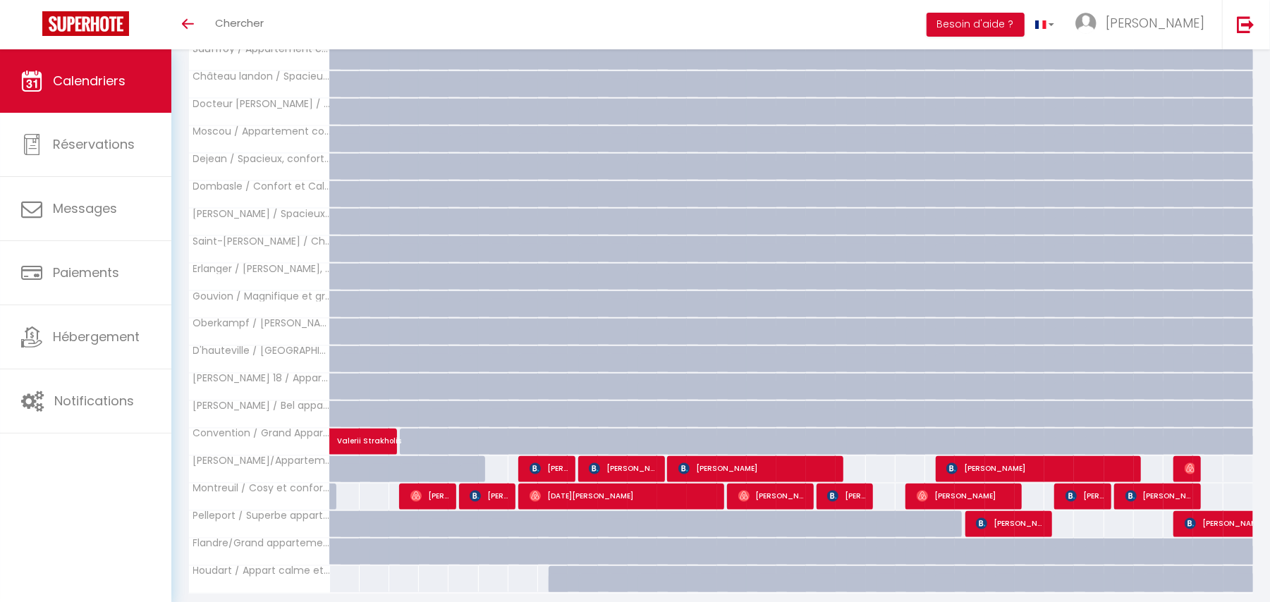
scroll to position [1664, 0]
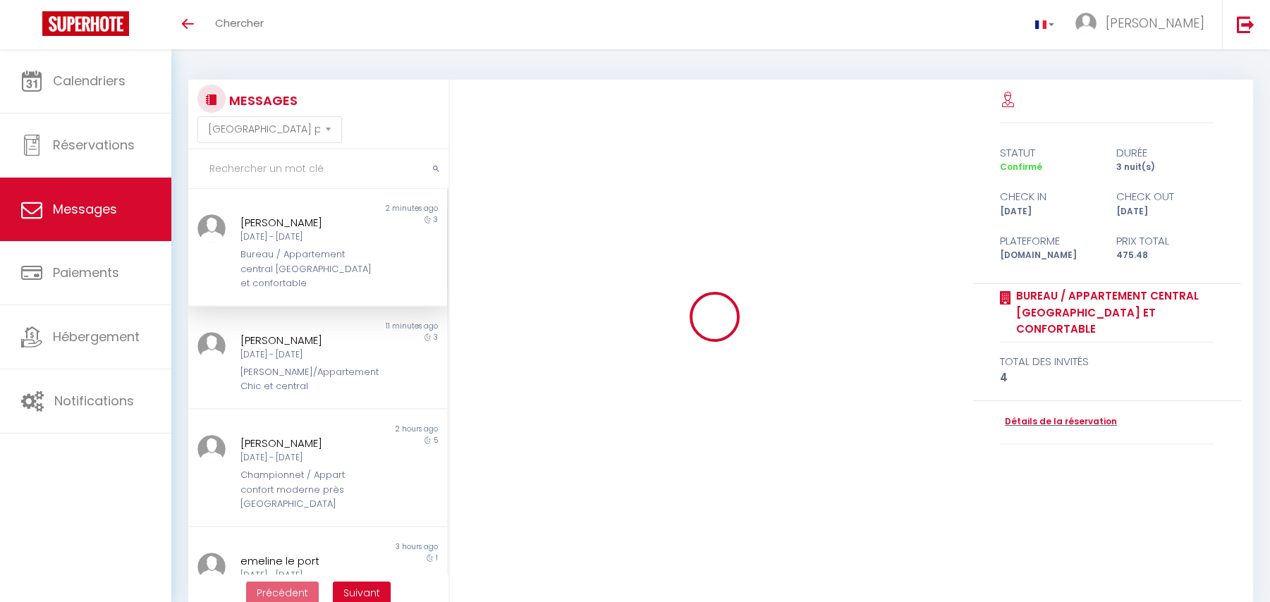
select select "message"
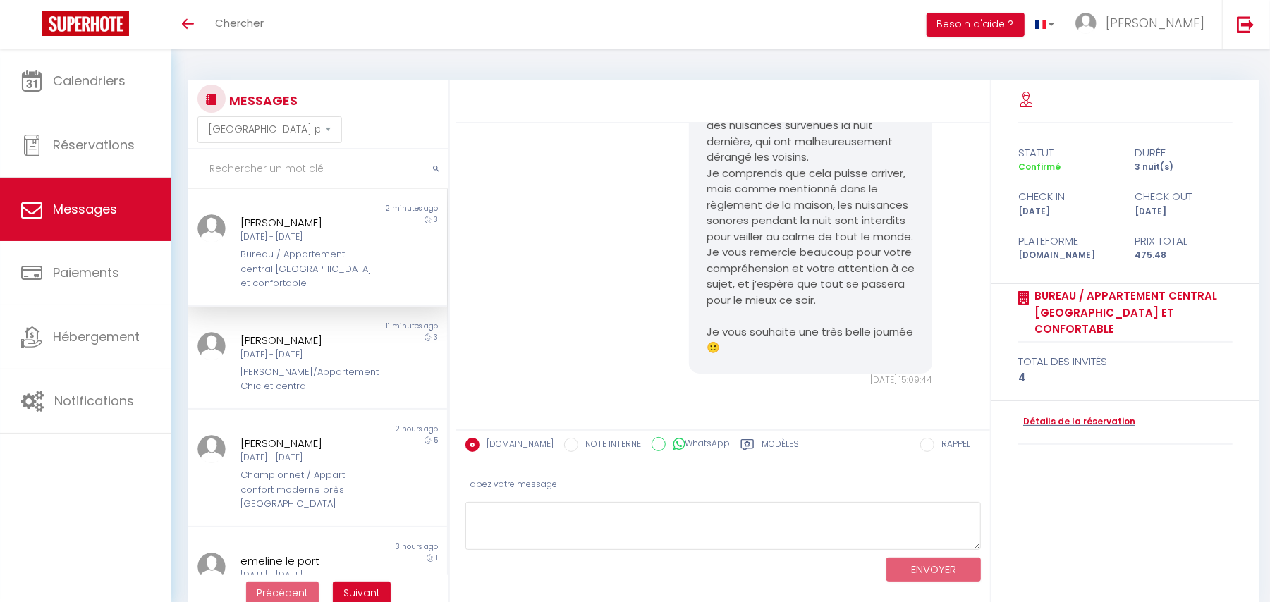
click at [630, 152] on div "Bonjour Ana, J'espère que vous allez bien :) J’ai reçu quelques retours concern…" at bounding box center [723, 211] width 525 height 406
